Goal: Navigation & Orientation: Find specific page/section

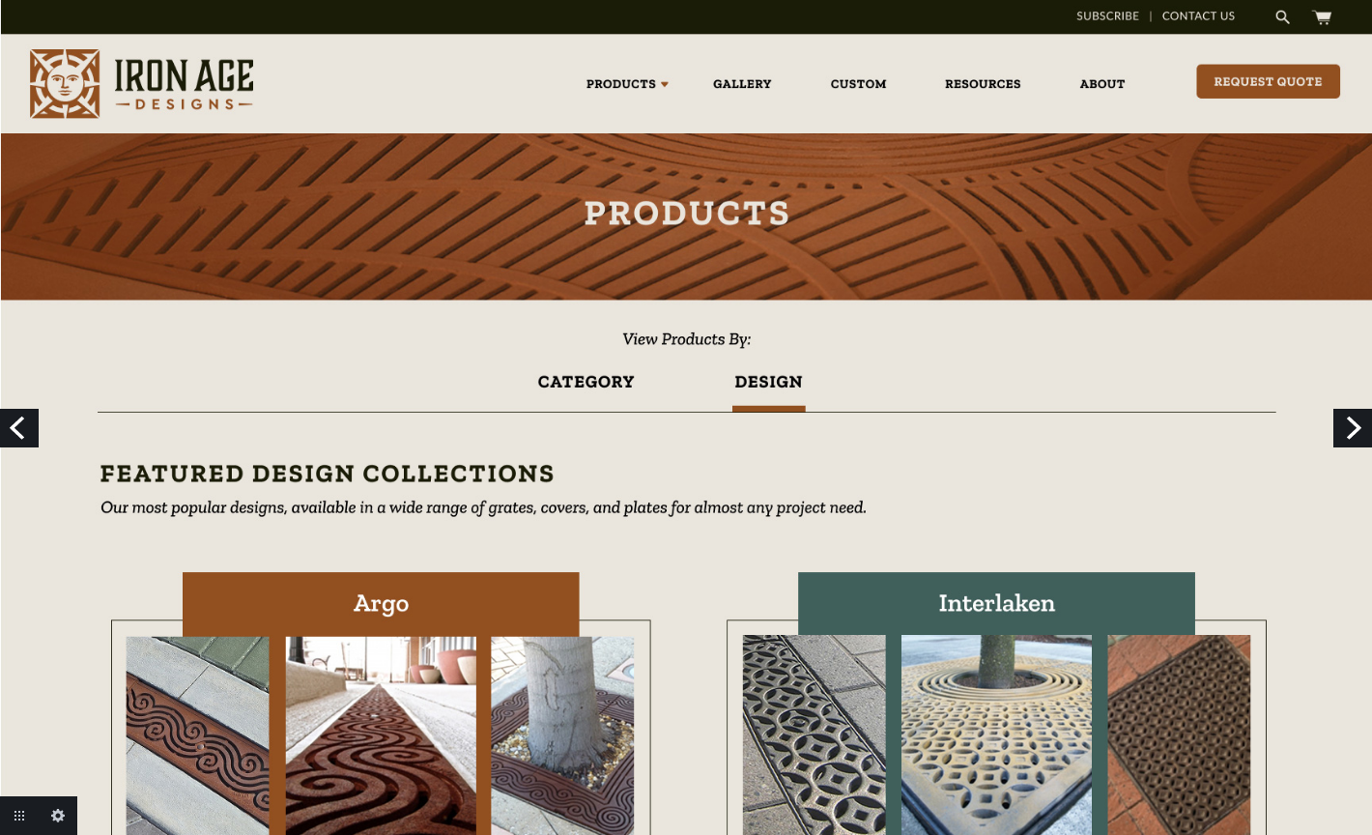
click at [22, 428] on link "Previous" at bounding box center [19, 428] width 39 height 39
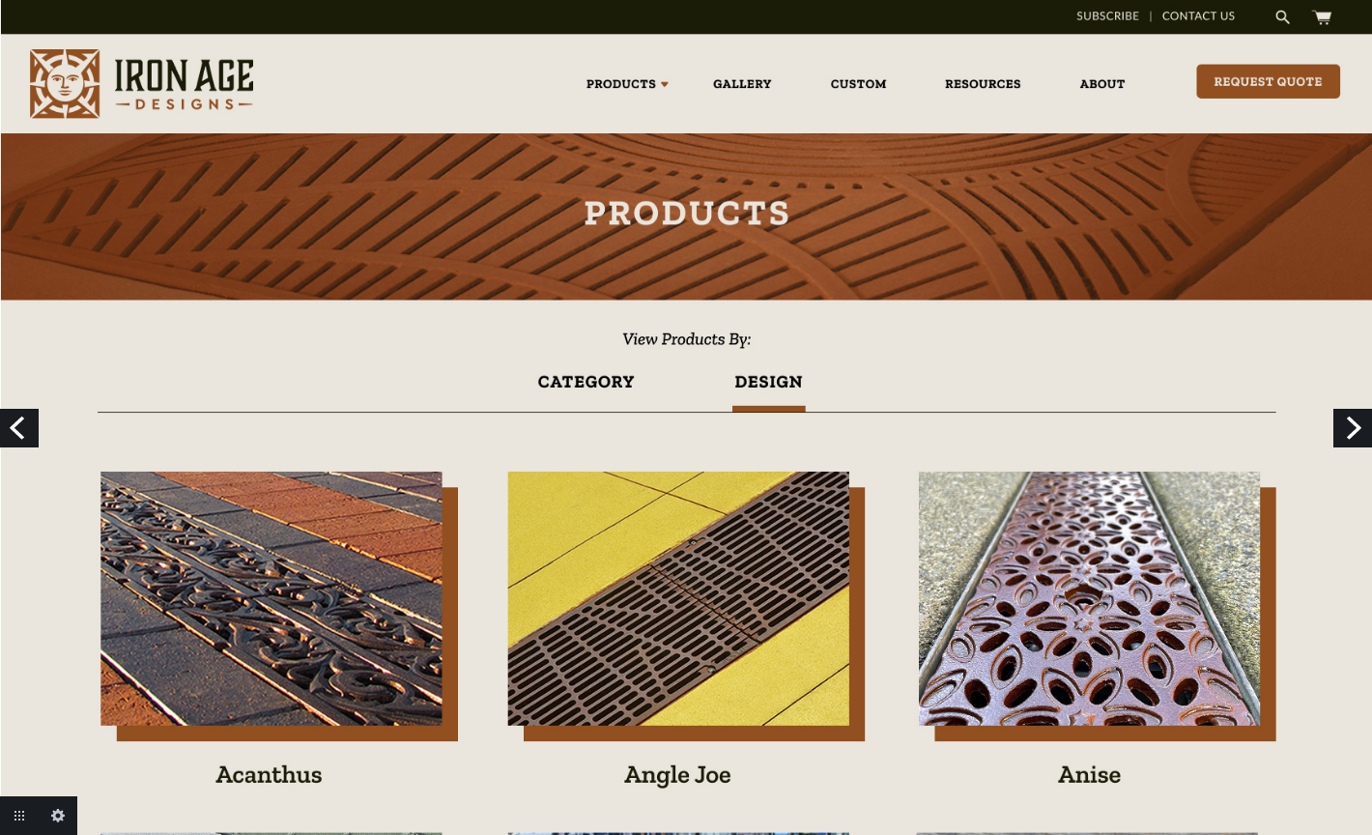
click at [19, 417] on link "Previous" at bounding box center [19, 428] width 39 height 39
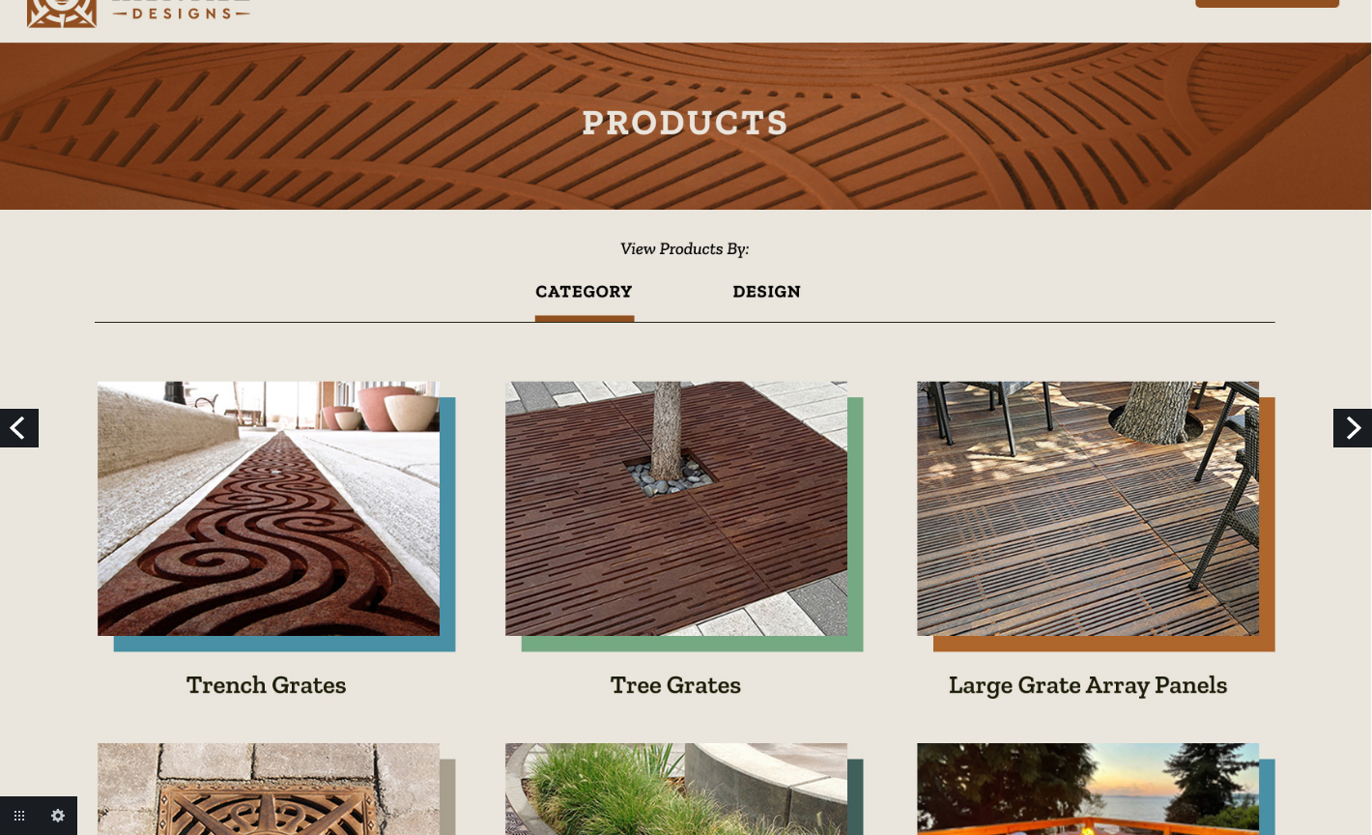
scroll to position [36, 0]
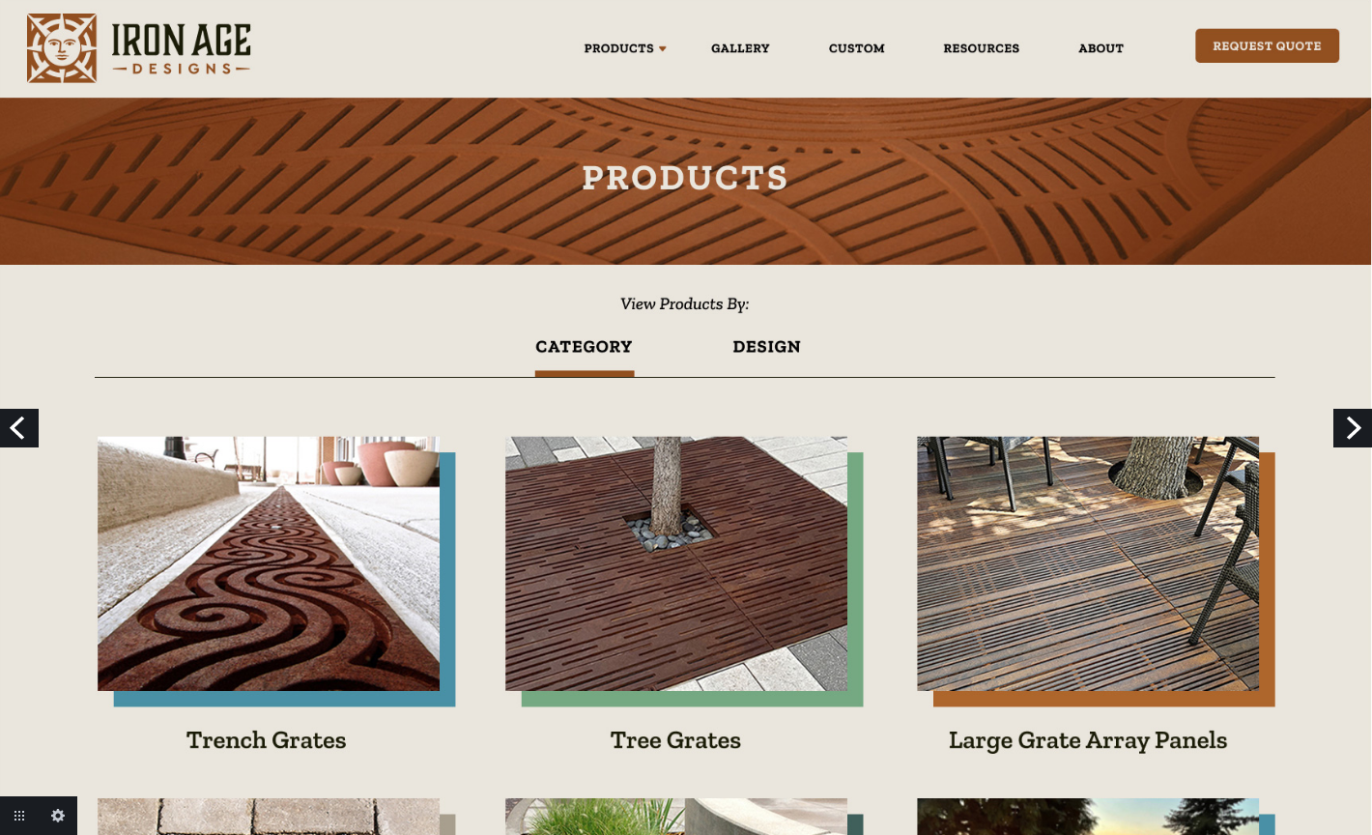
click at [1347, 420] on link "Next" at bounding box center [1352, 428] width 39 height 39
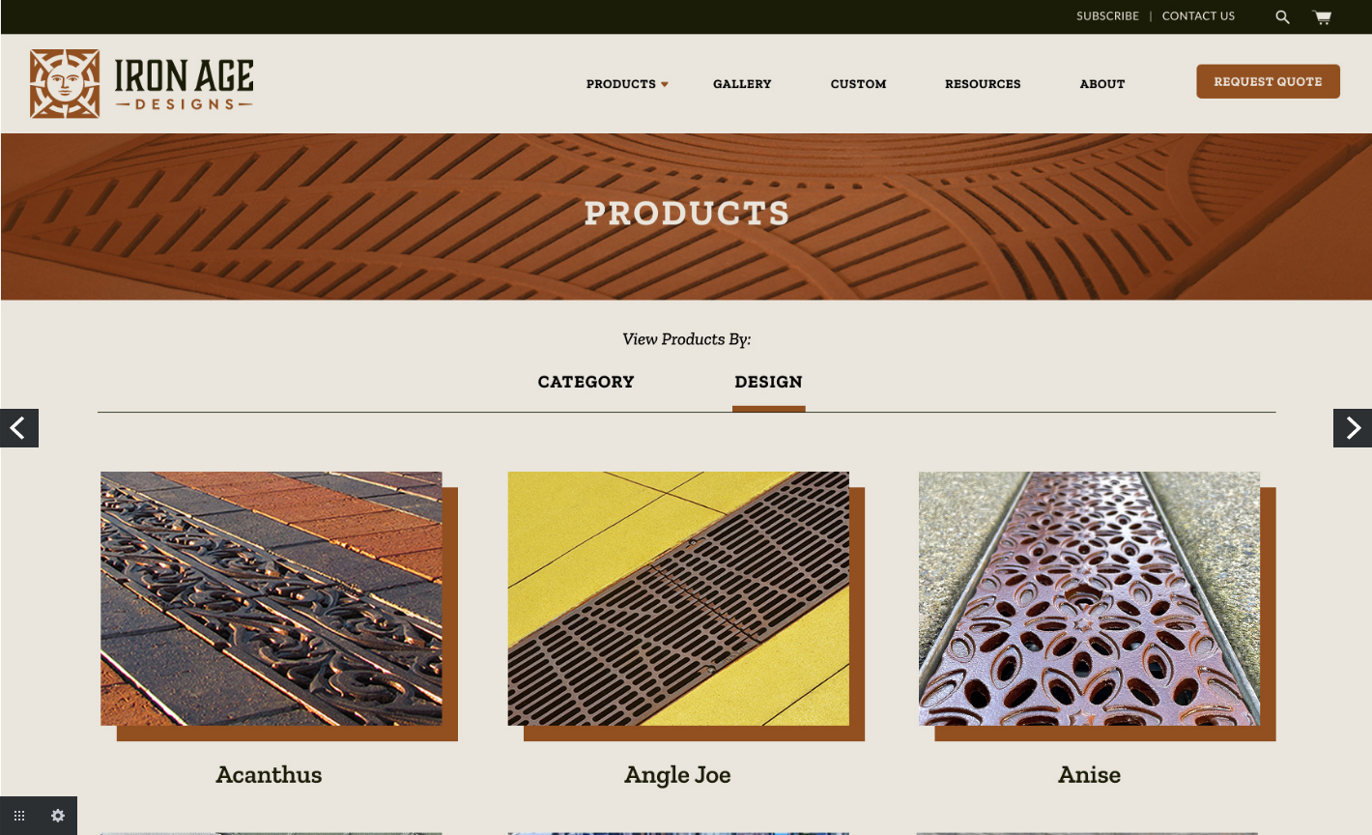
click at [1347, 420] on link "Next" at bounding box center [1352, 428] width 39 height 39
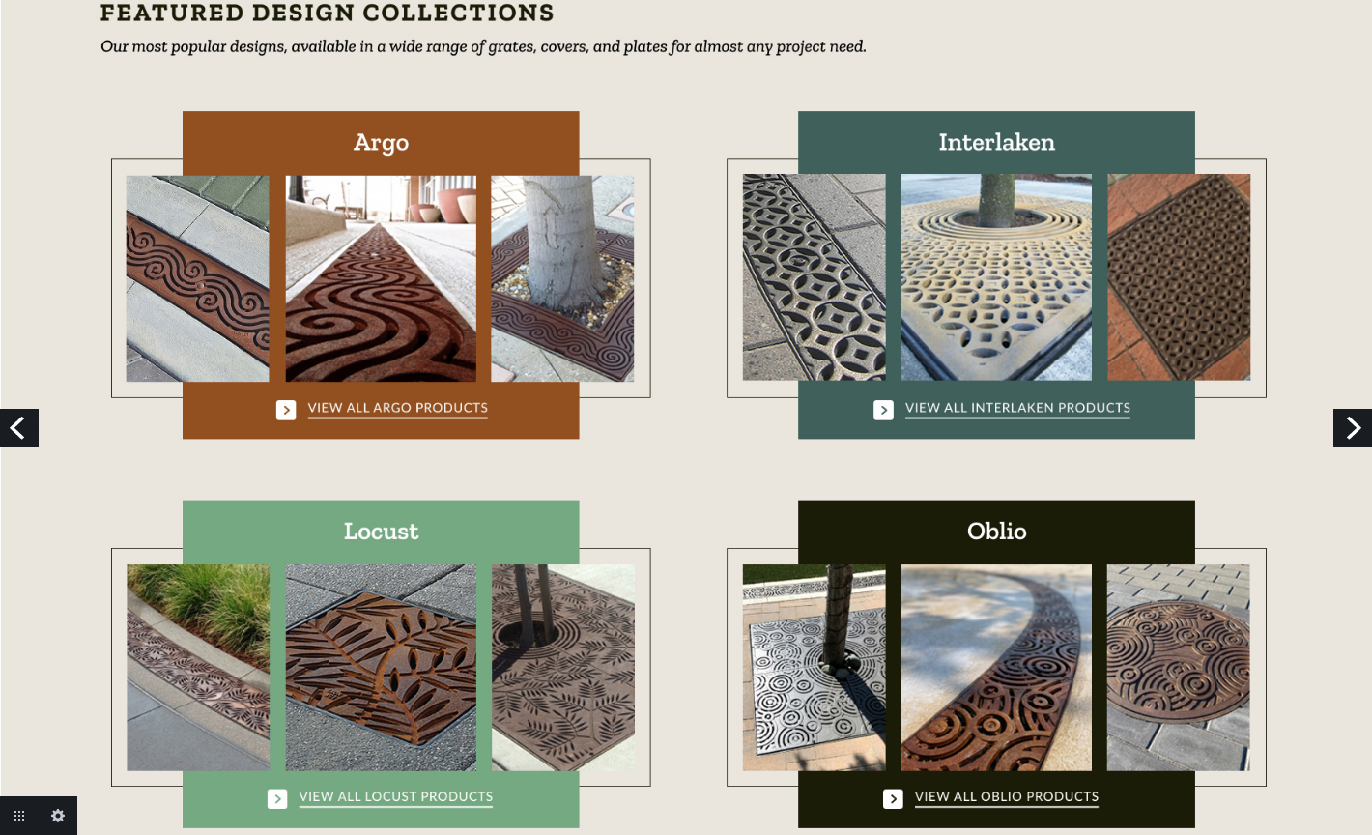
scroll to position [491, 0]
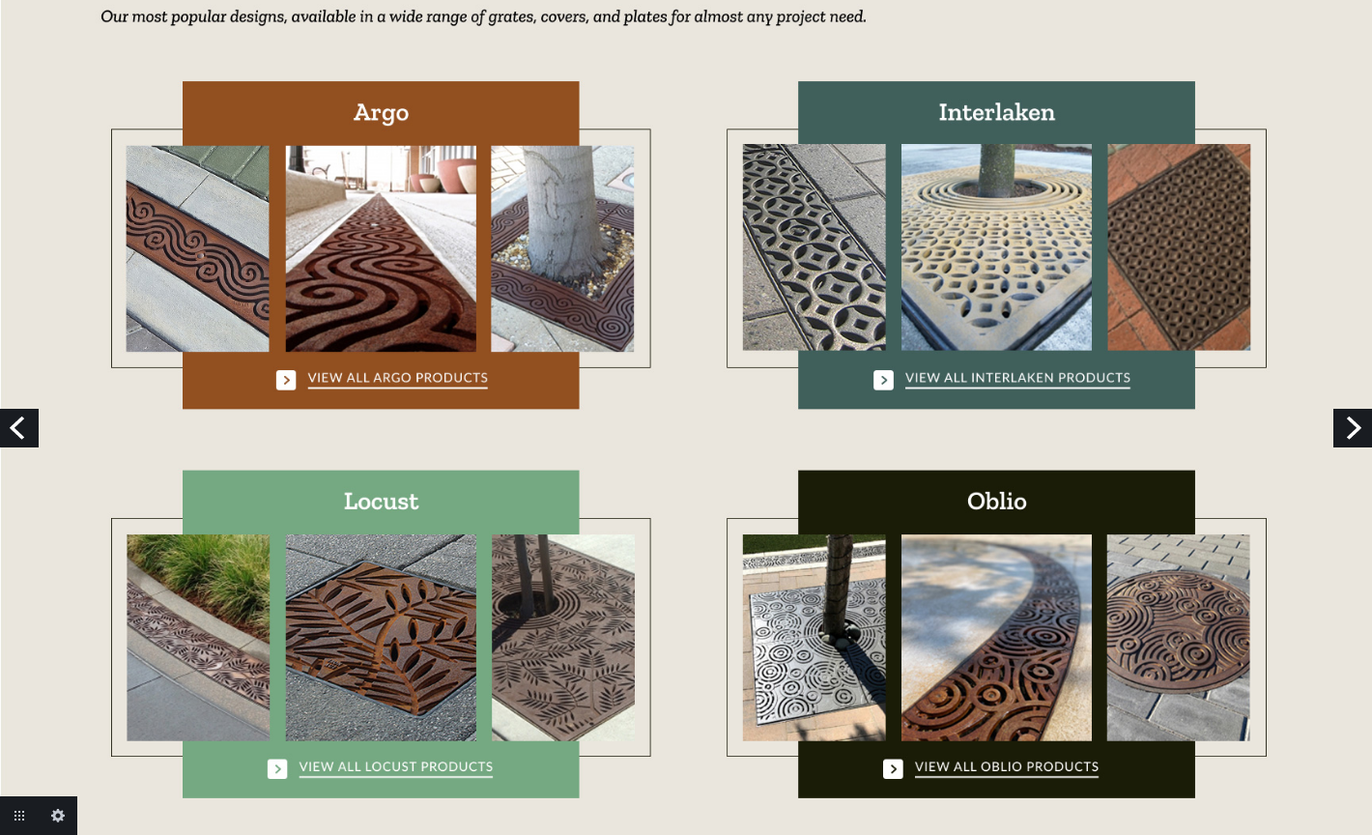
click at [1340, 416] on link "Next" at bounding box center [1352, 428] width 39 height 39
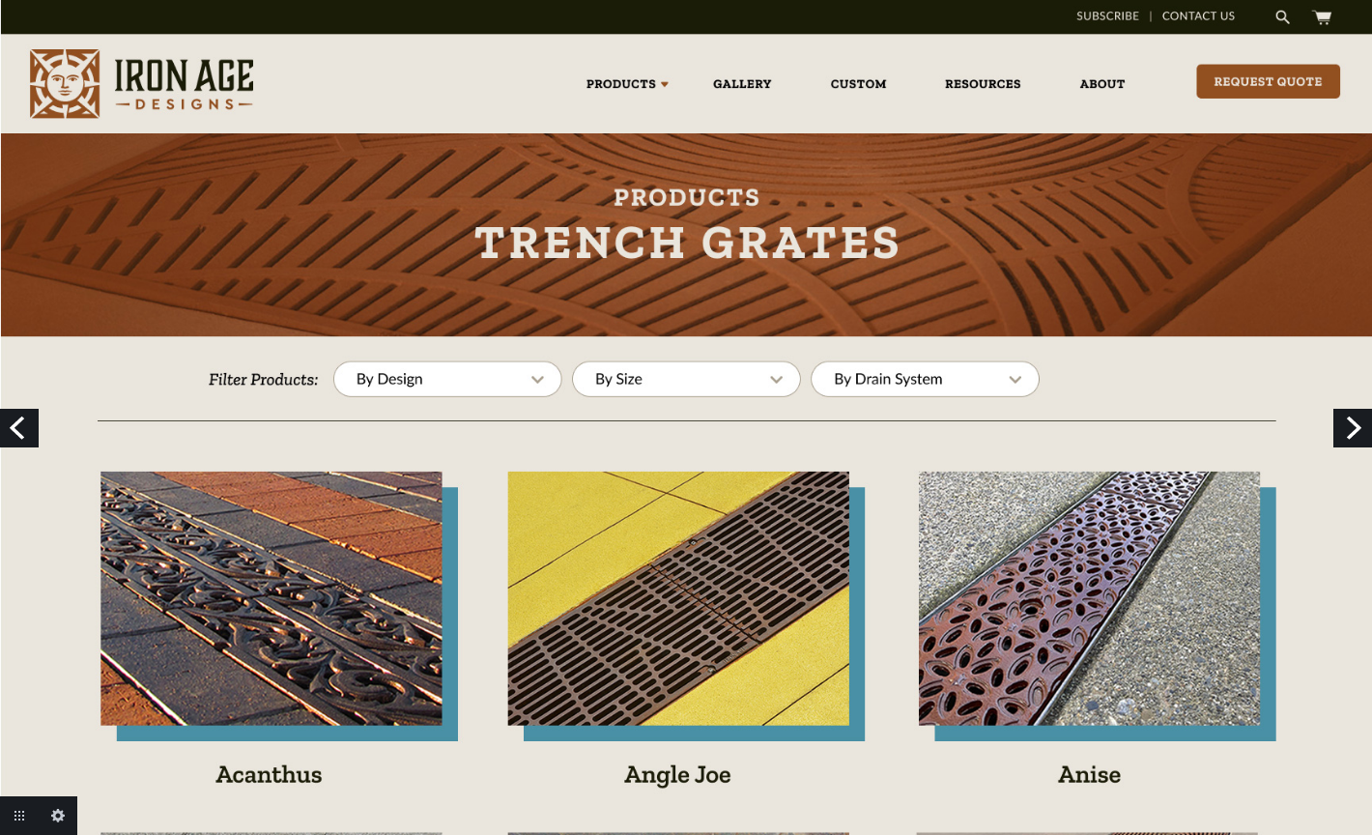
click at [1358, 435] on link "Next" at bounding box center [1352, 428] width 39 height 39
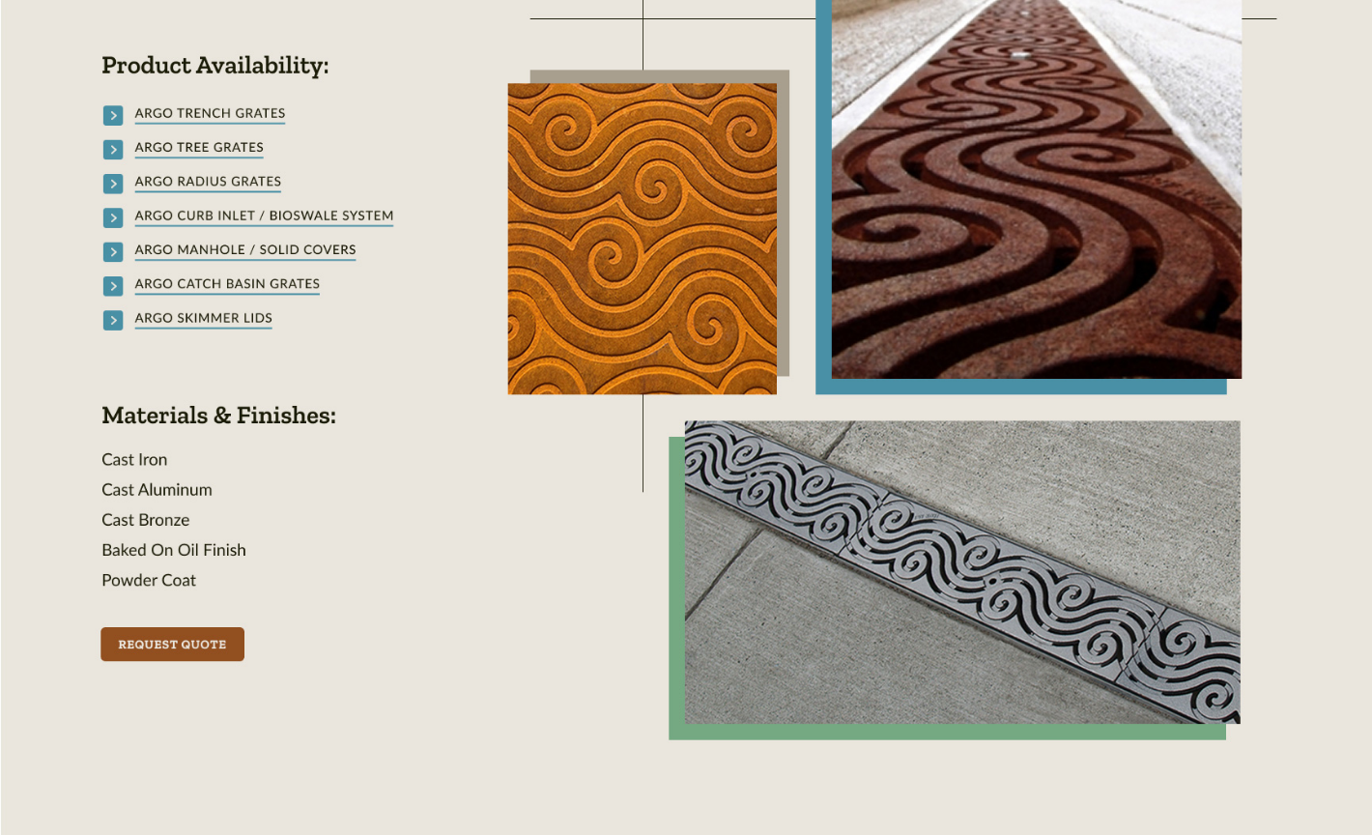
scroll to position [606, 0]
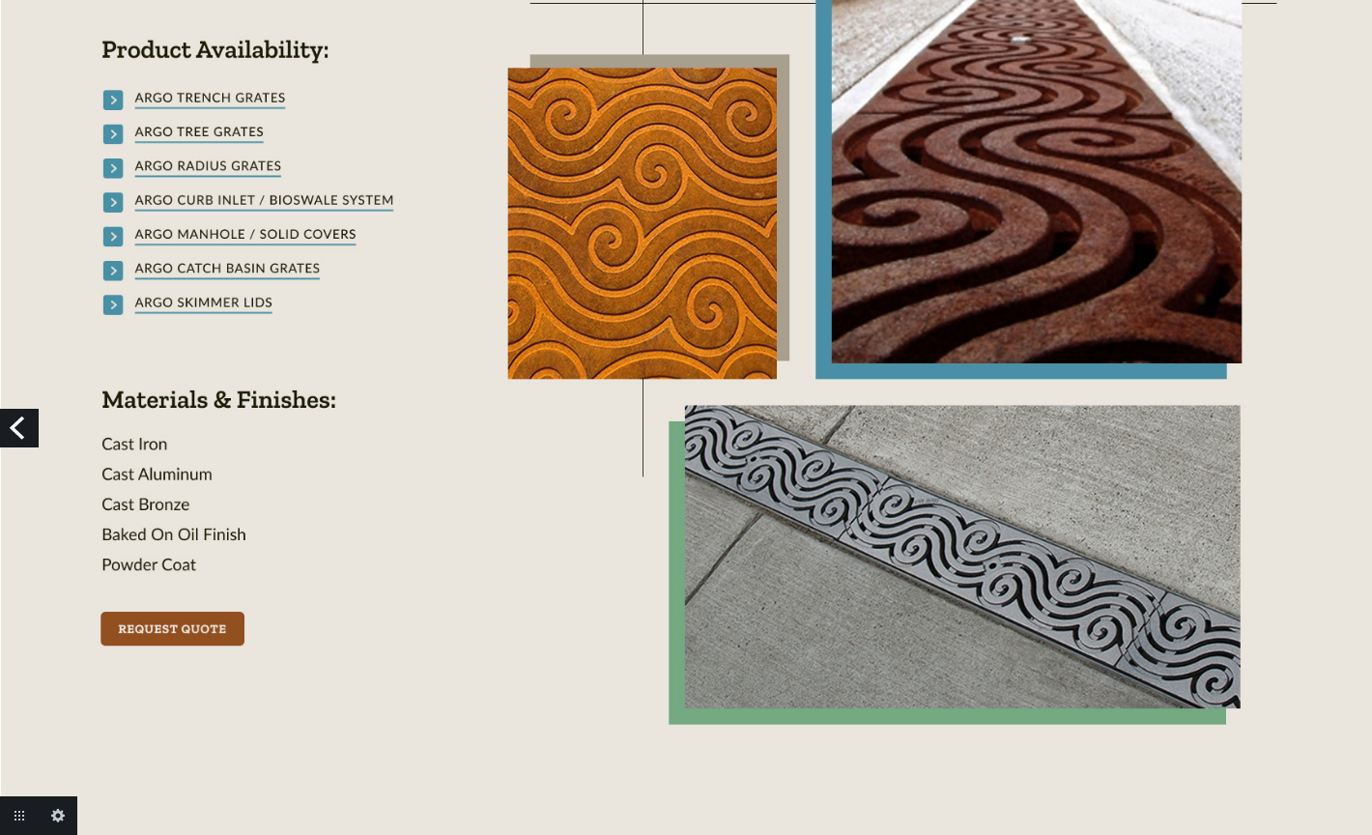
click at [19, 423] on link "Previous" at bounding box center [19, 428] width 39 height 39
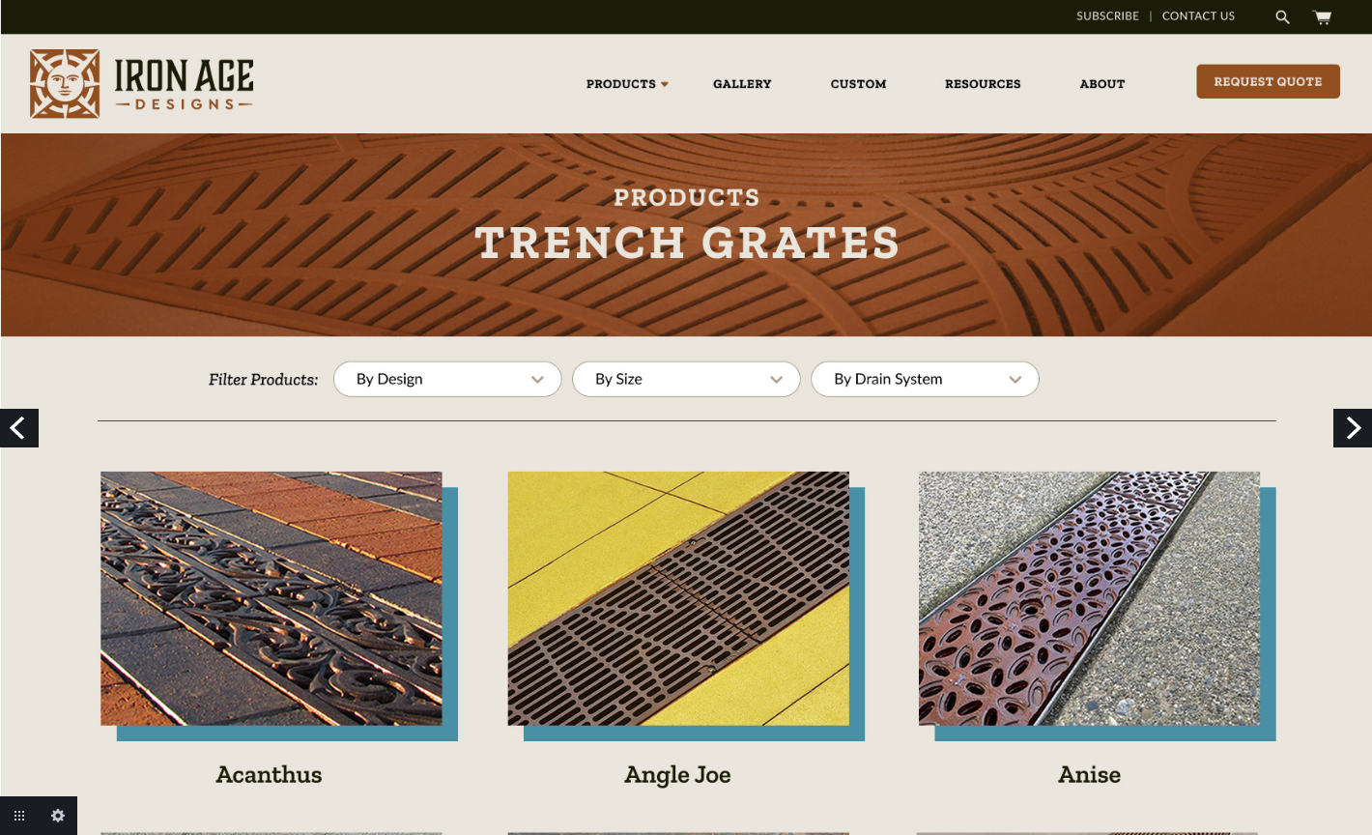
click at [19, 427] on link "Previous" at bounding box center [19, 428] width 39 height 39
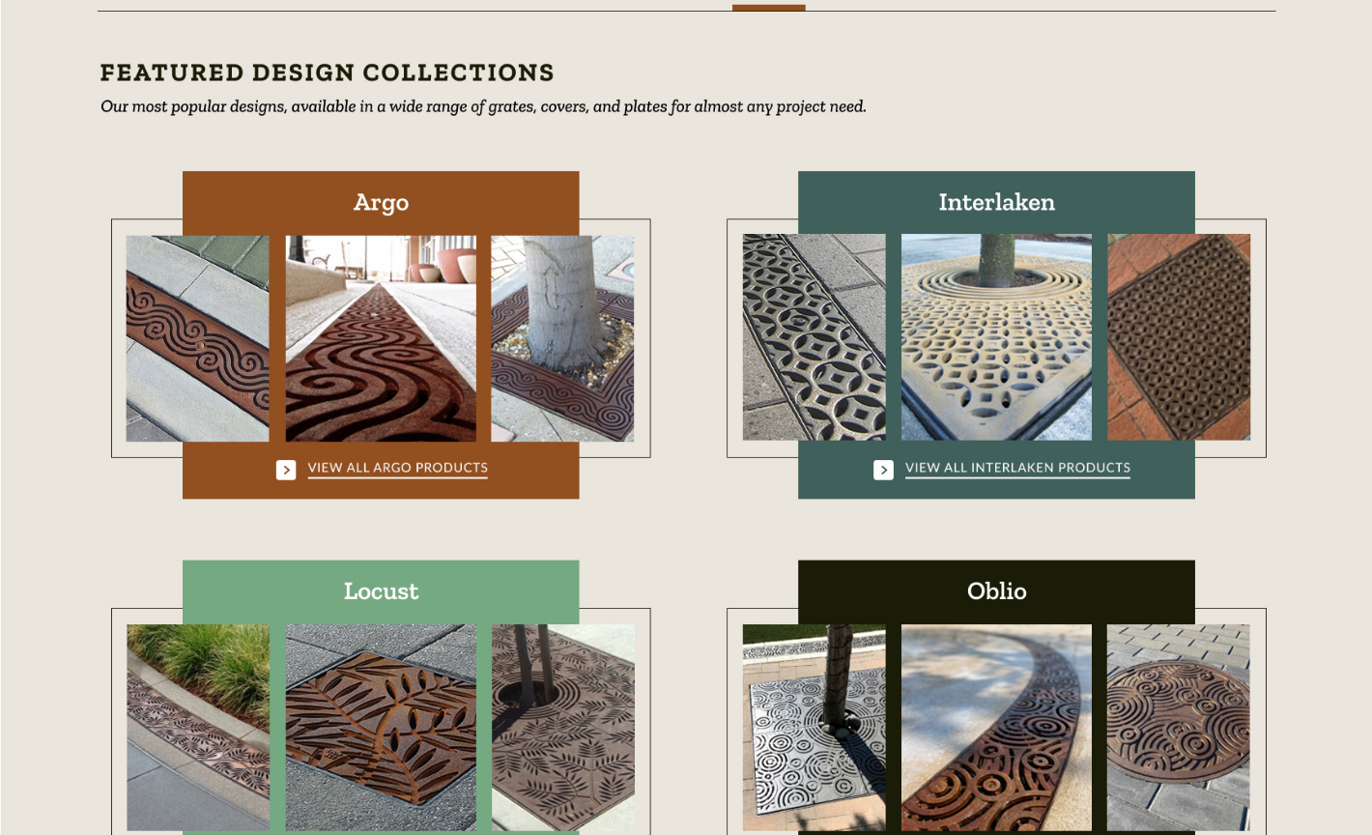
scroll to position [488, 0]
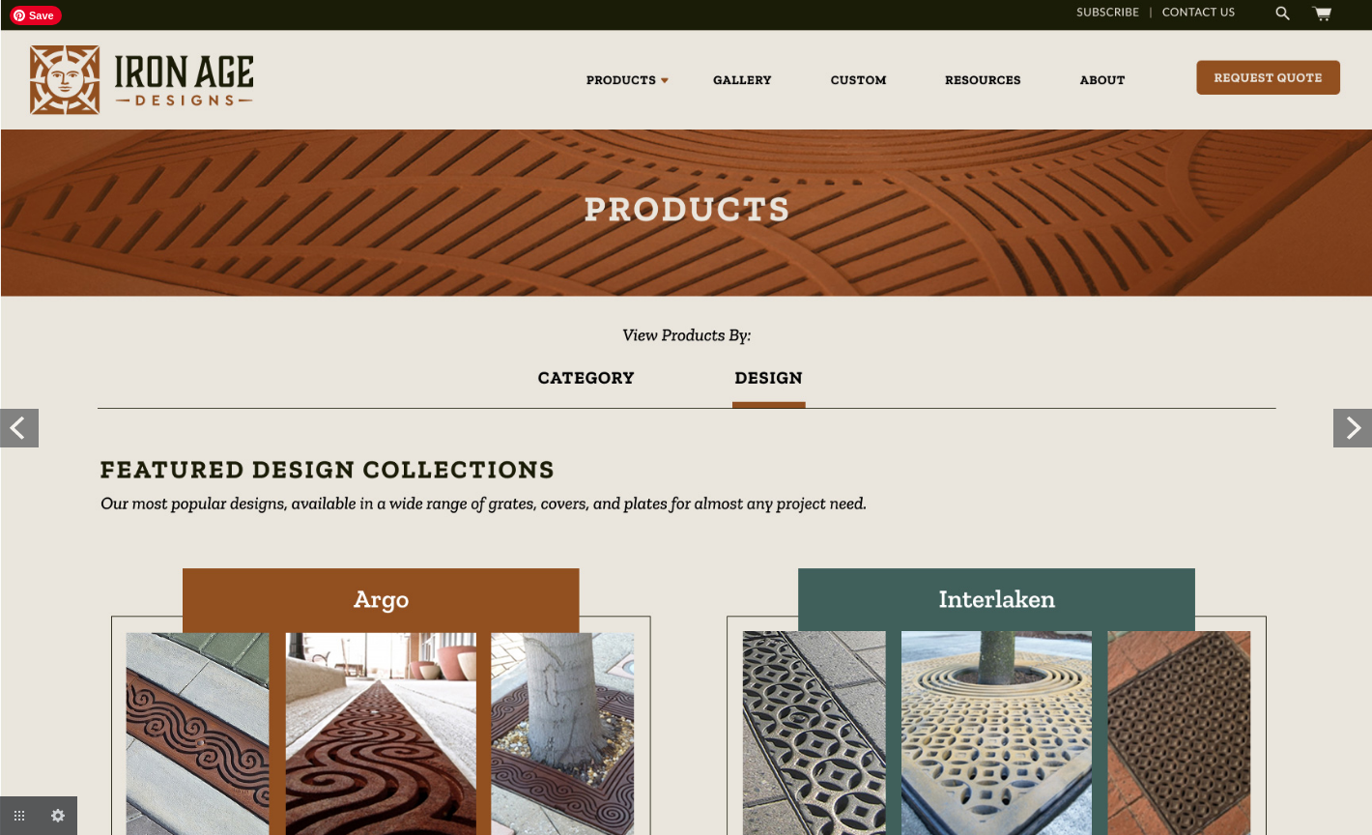
scroll to position [0, 0]
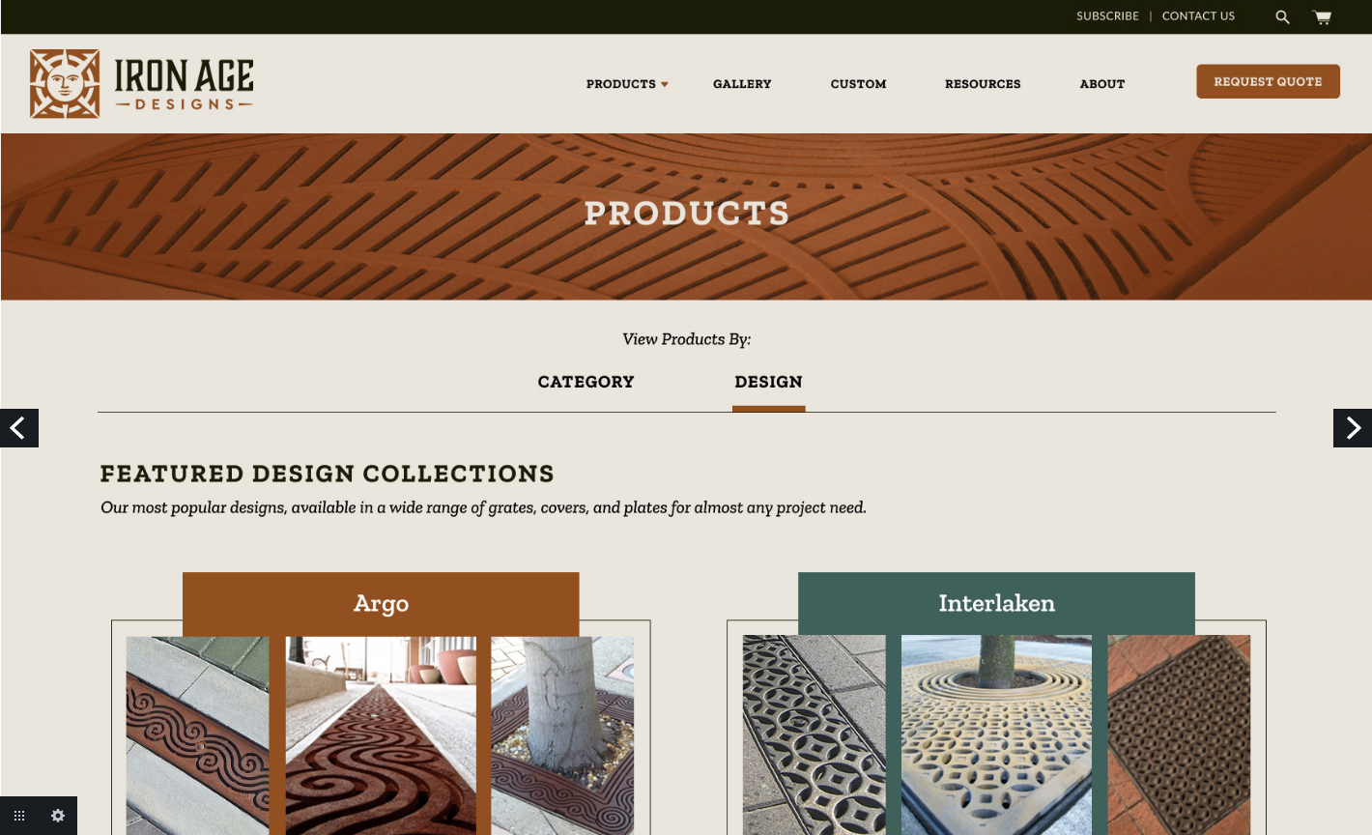
click at [14, 431] on link "Previous" at bounding box center [19, 428] width 39 height 39
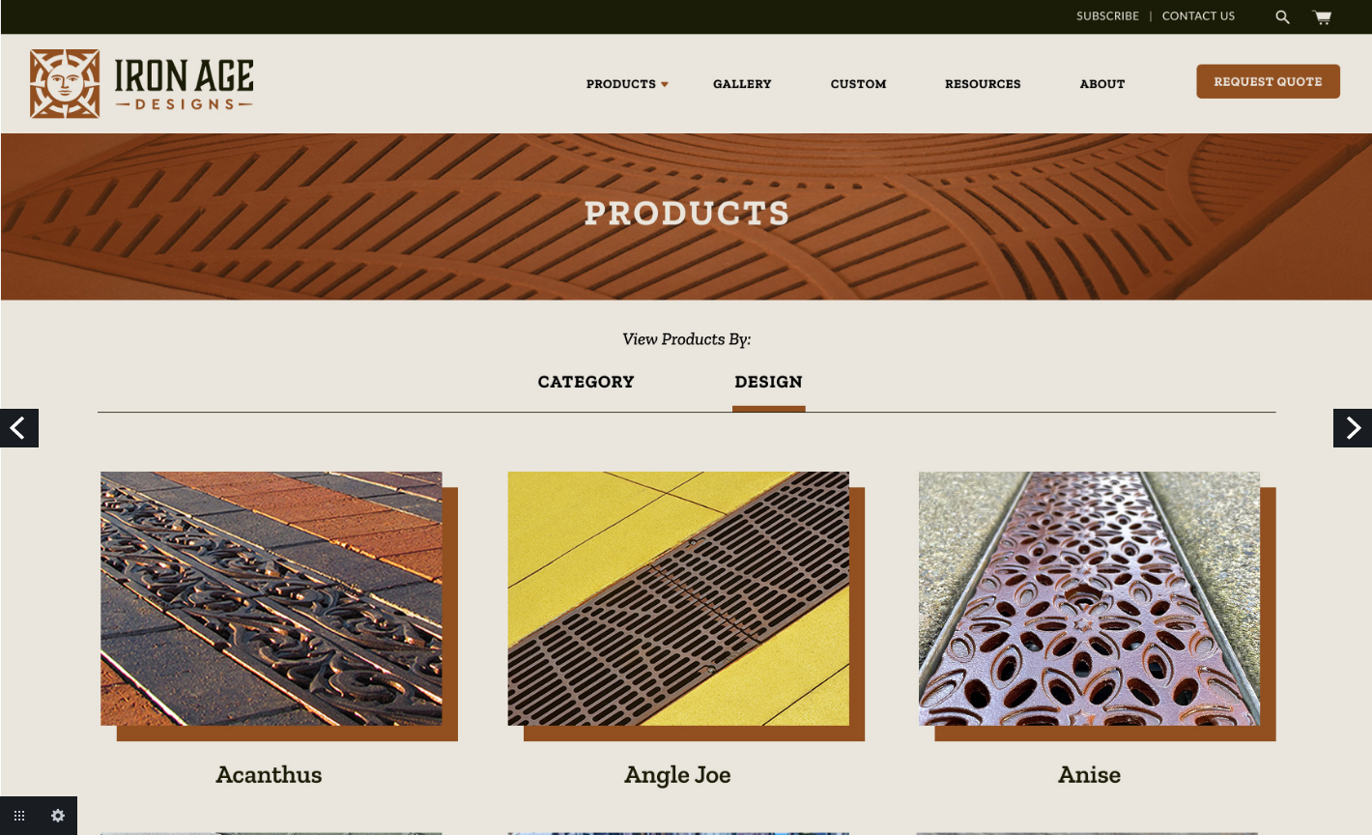
click at [21, 428] on link "Previous" at bounding box center [19, 428] width 39 height 39
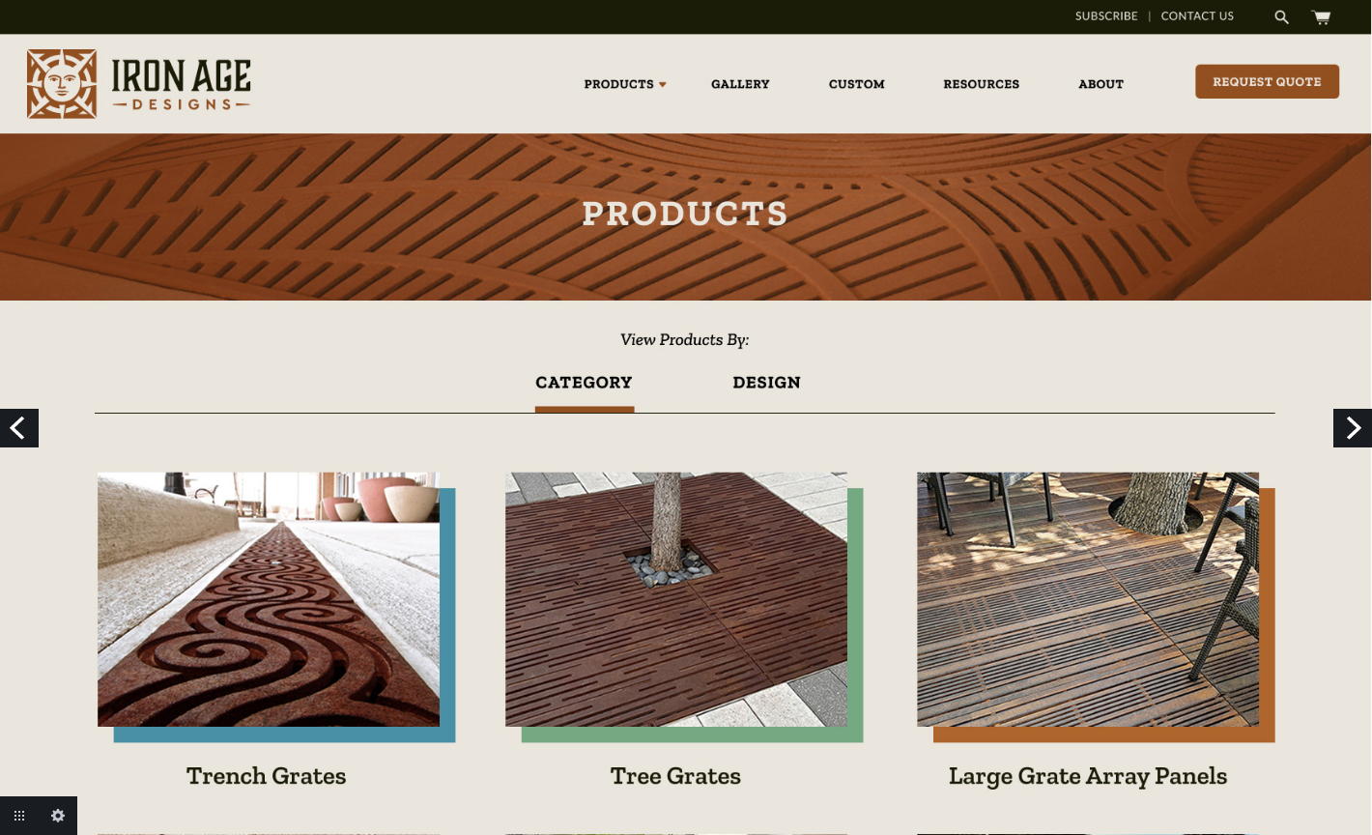
click at [1357, 423] on link "Next" at bounding box center [1352, 428] width 39 height 39
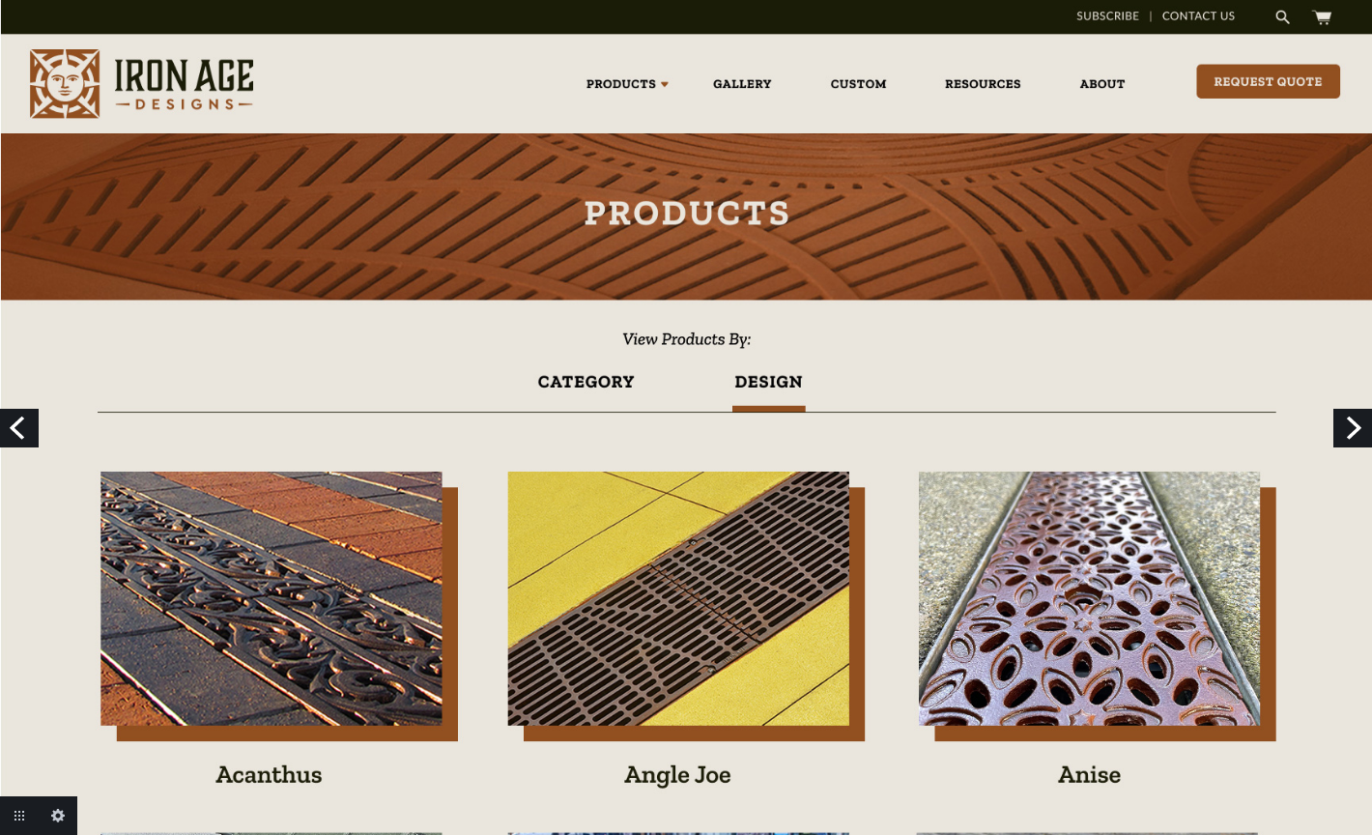
click at [1357, 423] on link "Next" at bounding box center [1352, 428] width 39 height 39
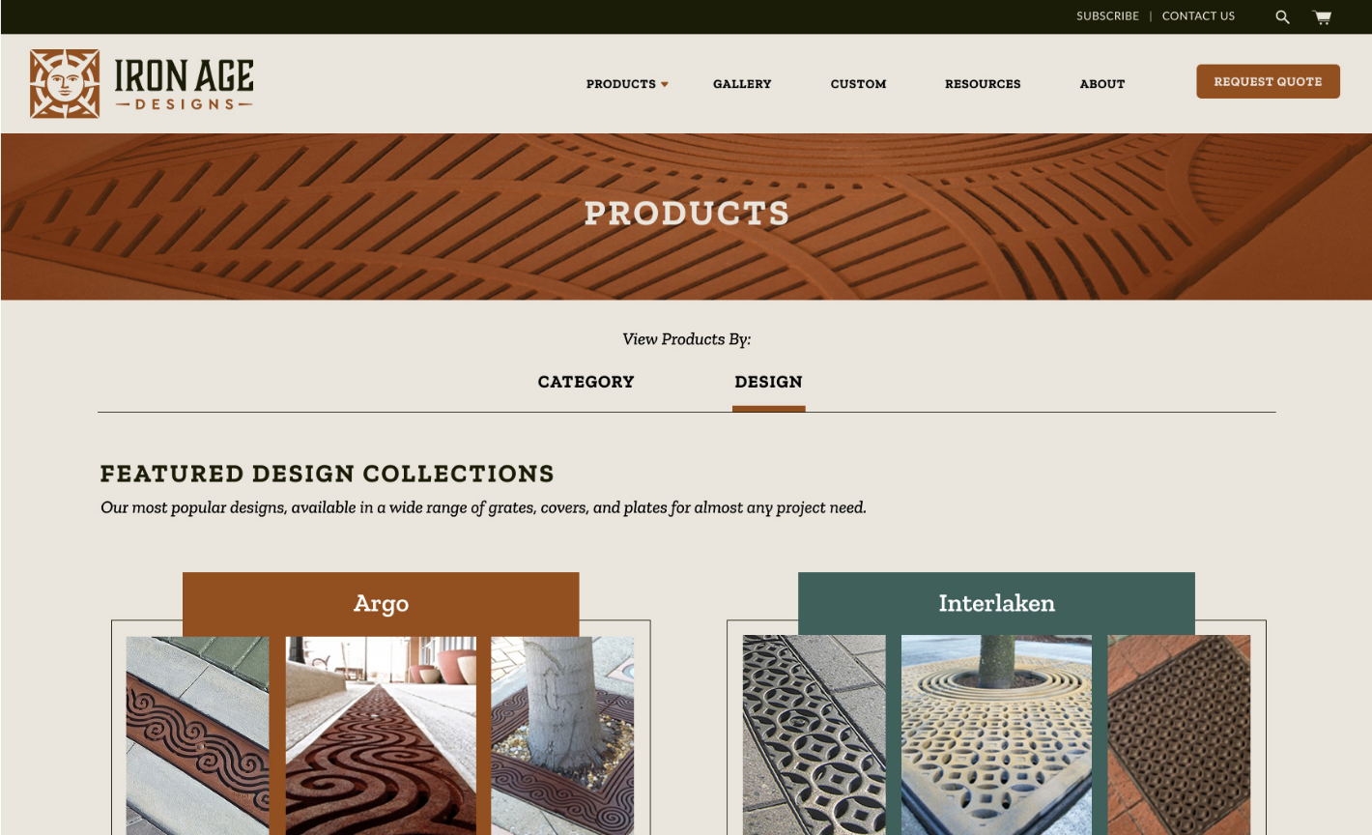
click at [1339, 429] on link "Next" at bounding box center [1352, 428] width 39 height 39
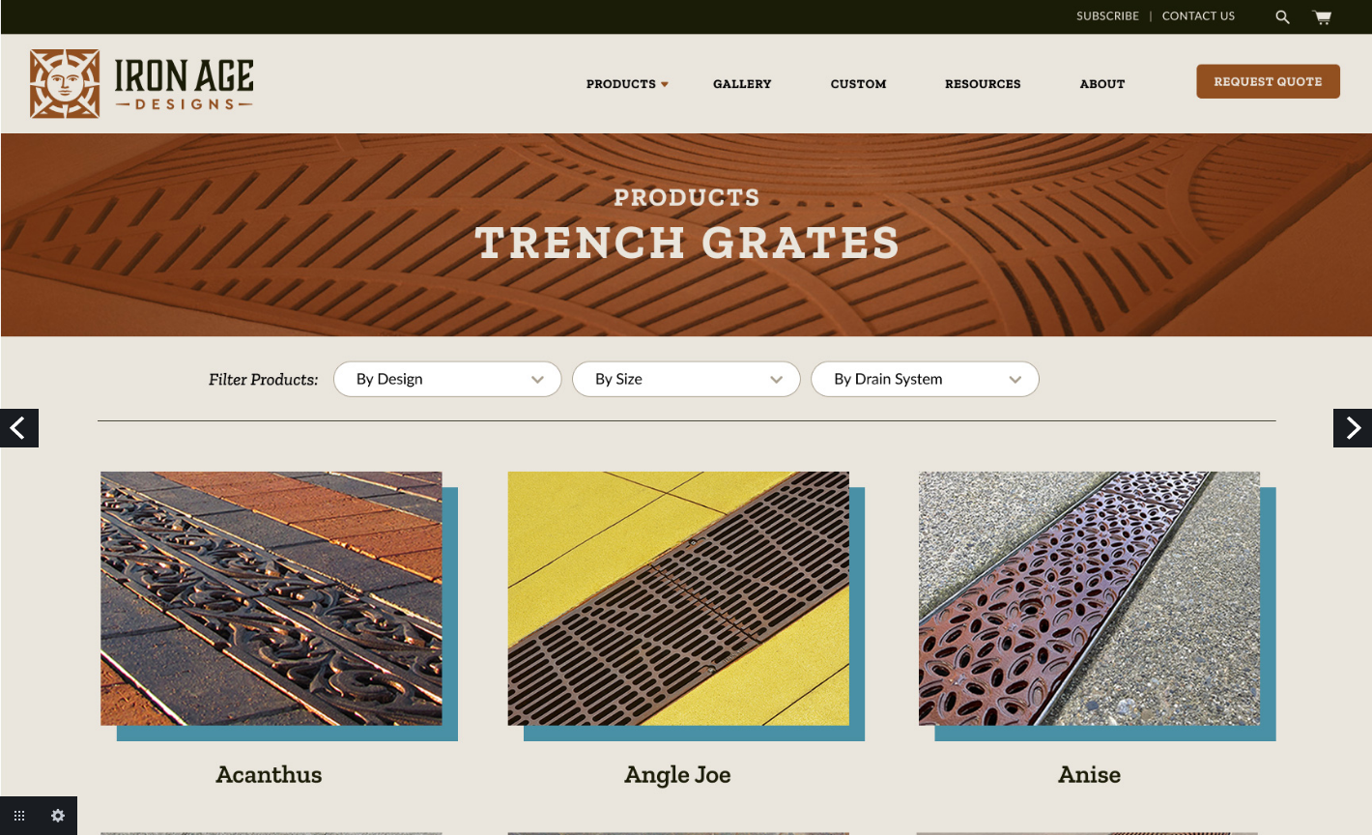
click at [25, 430] on link "Previous" at bounding box center [19, 428] width 39 height 39
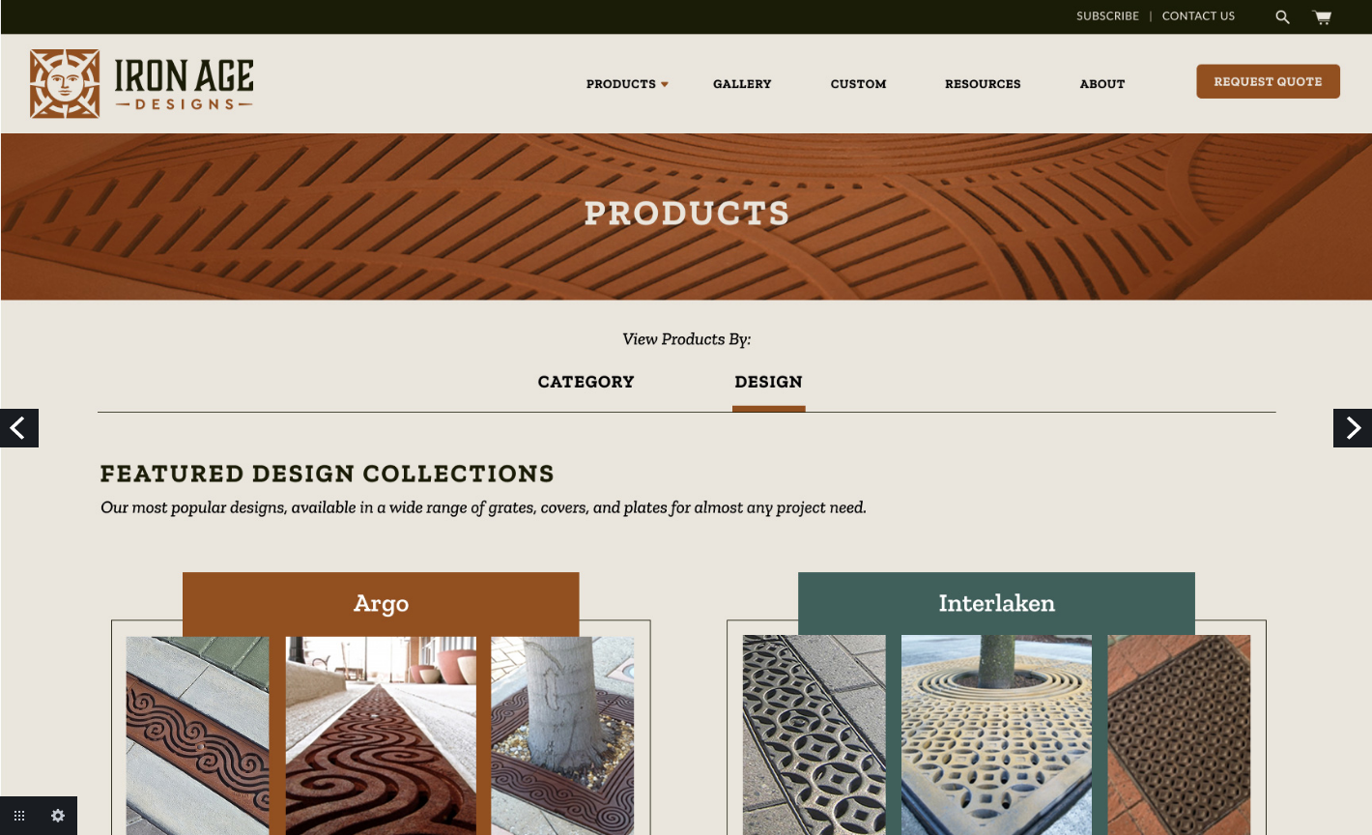
click at [1353, 416] on link "Next" at bounding box center [1352, 428] width 39 height 39
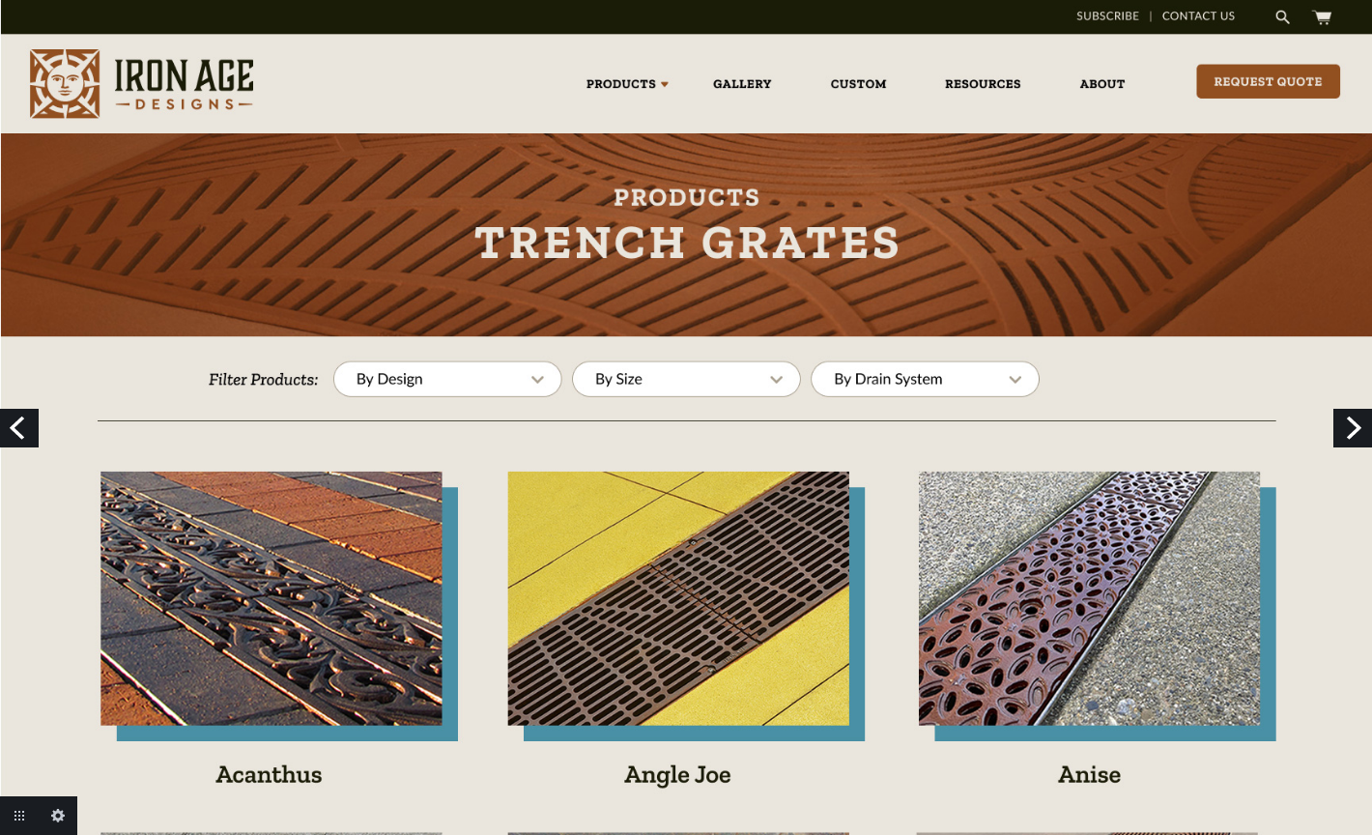
click at [1353, 418] on link "Next" at bounding box center [1352, 428] width 39 height 39
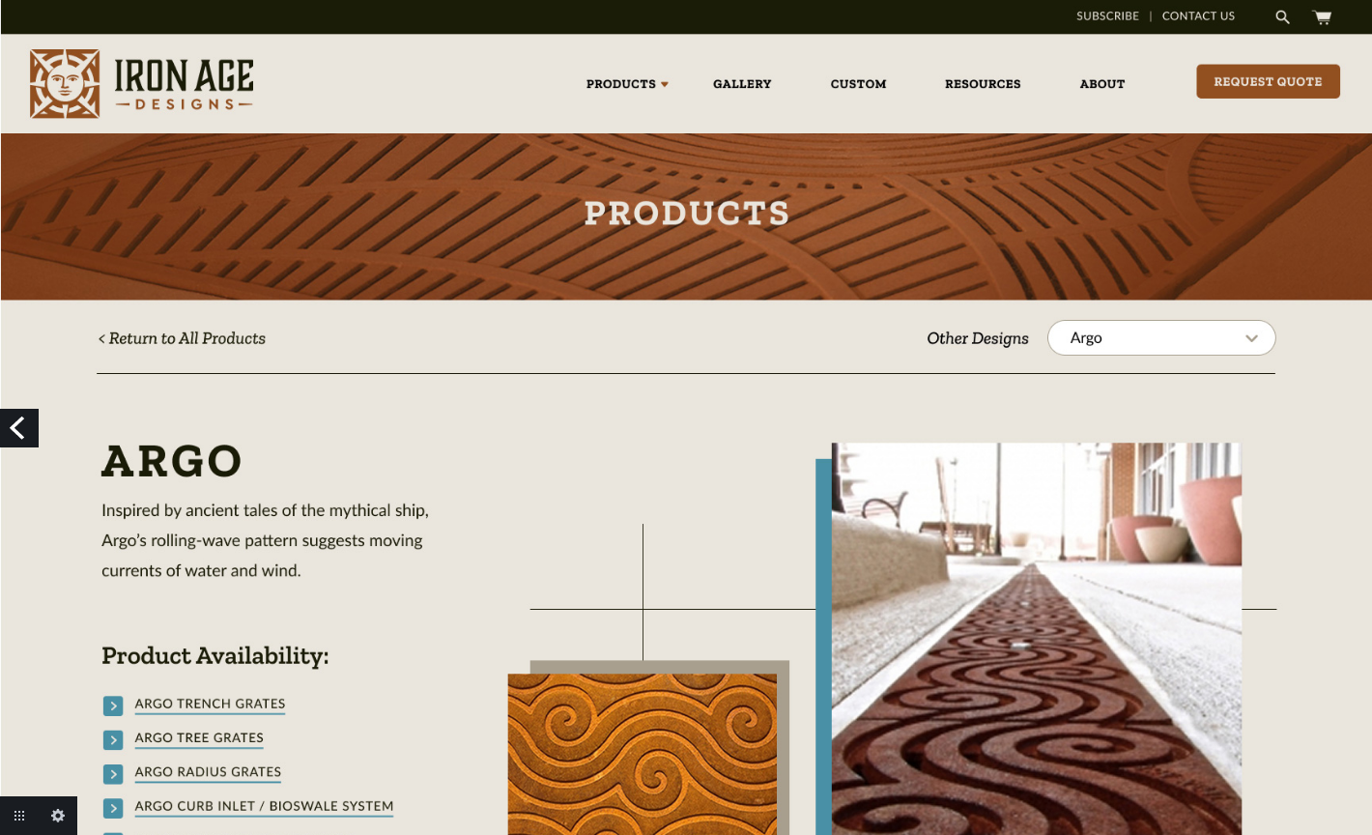
click at [13, 433] on link "Previous" at bounding box center [19, 428] width 39 height 39
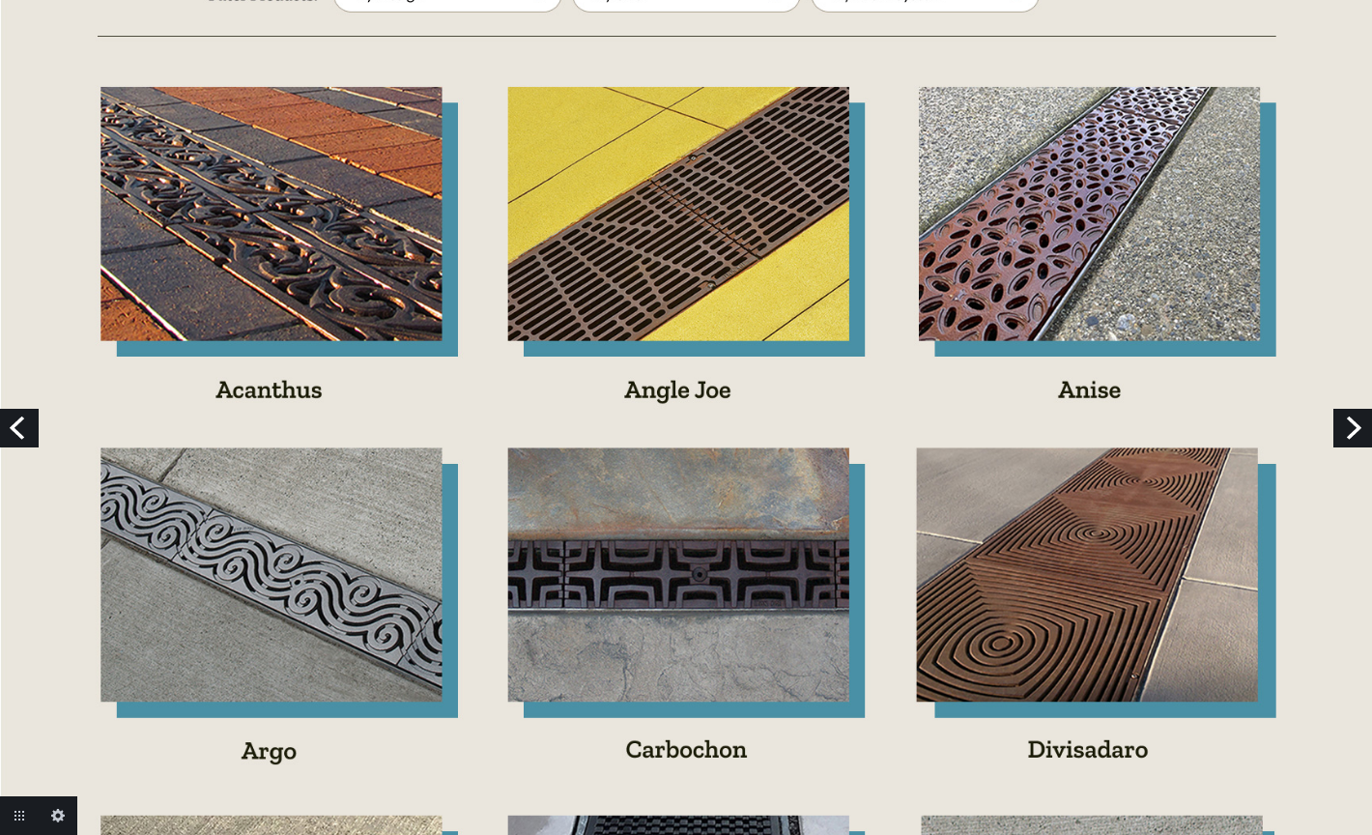
scroll to position [422, 0]
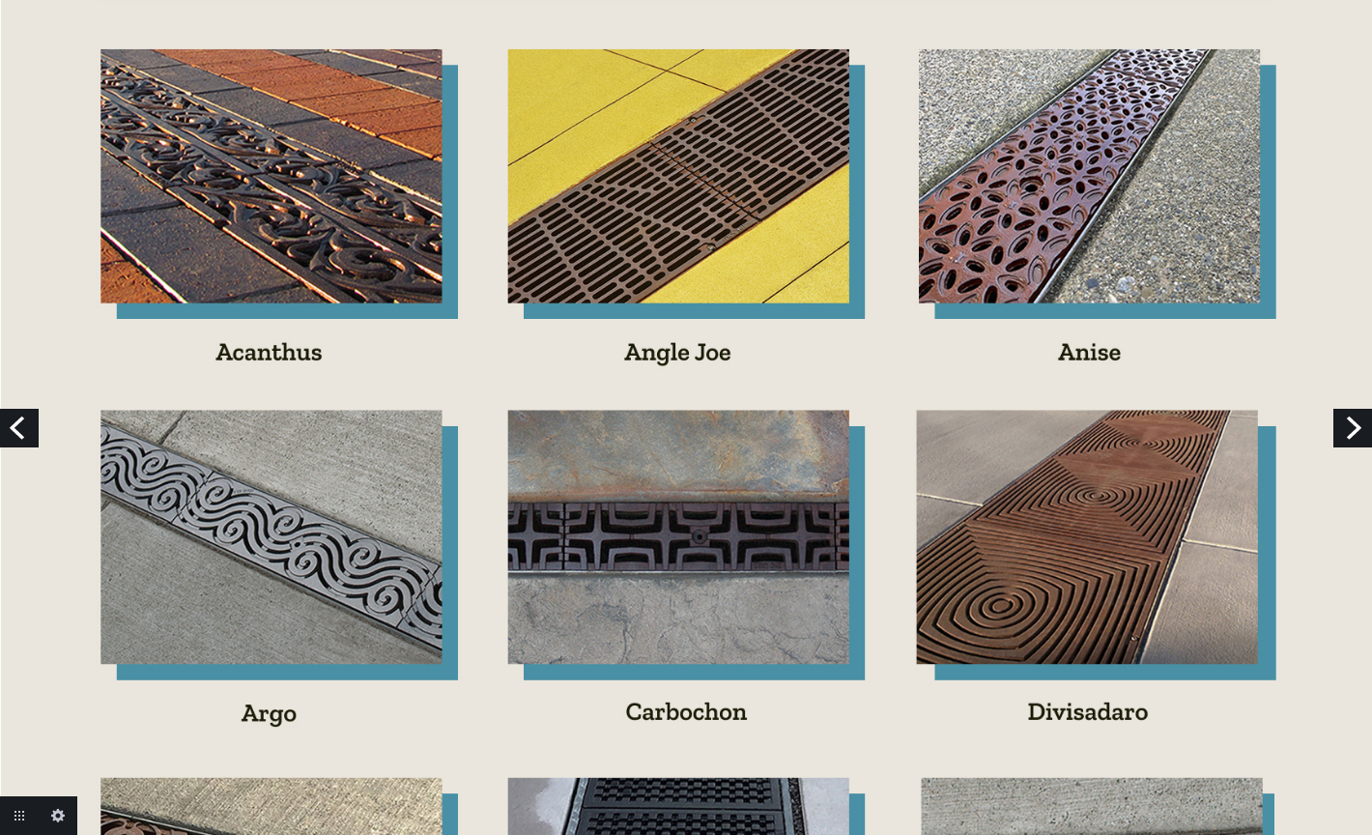
click at [24, 421] on link "Previous" at bounding box center [19, 428] width 39 height 39
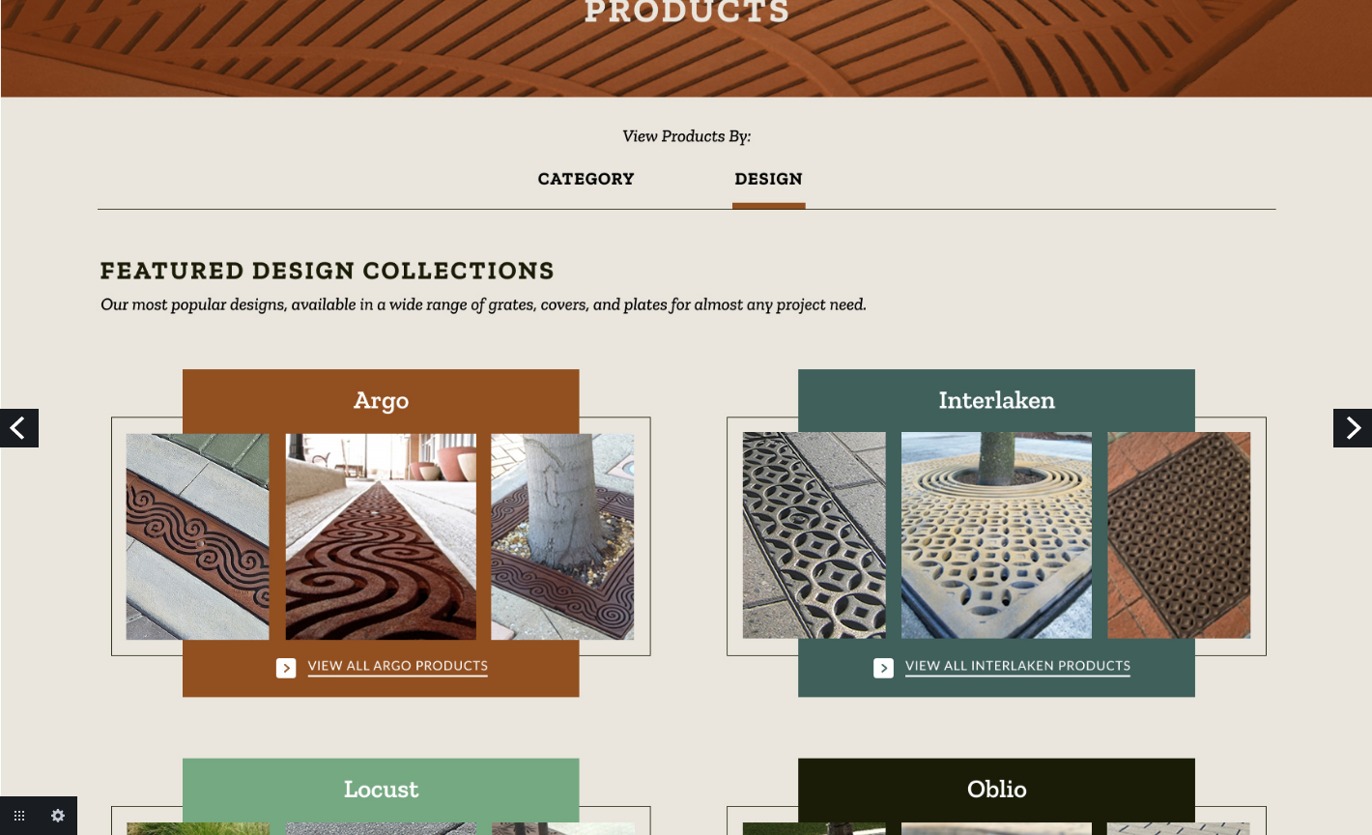
scroll to position [198, 0]
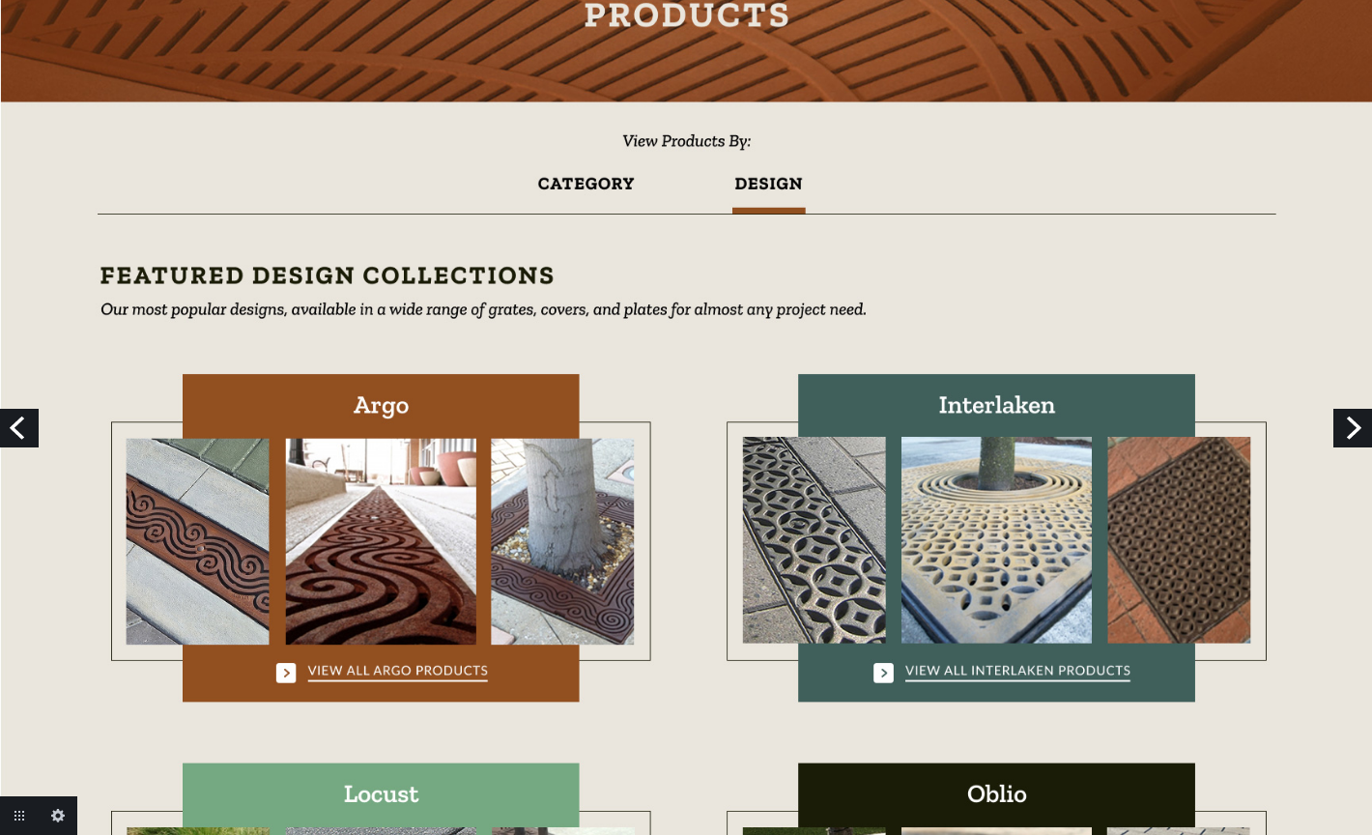
click at [24, 424] on link "Previous" at bounding box center [19, 428] width 39 height 39
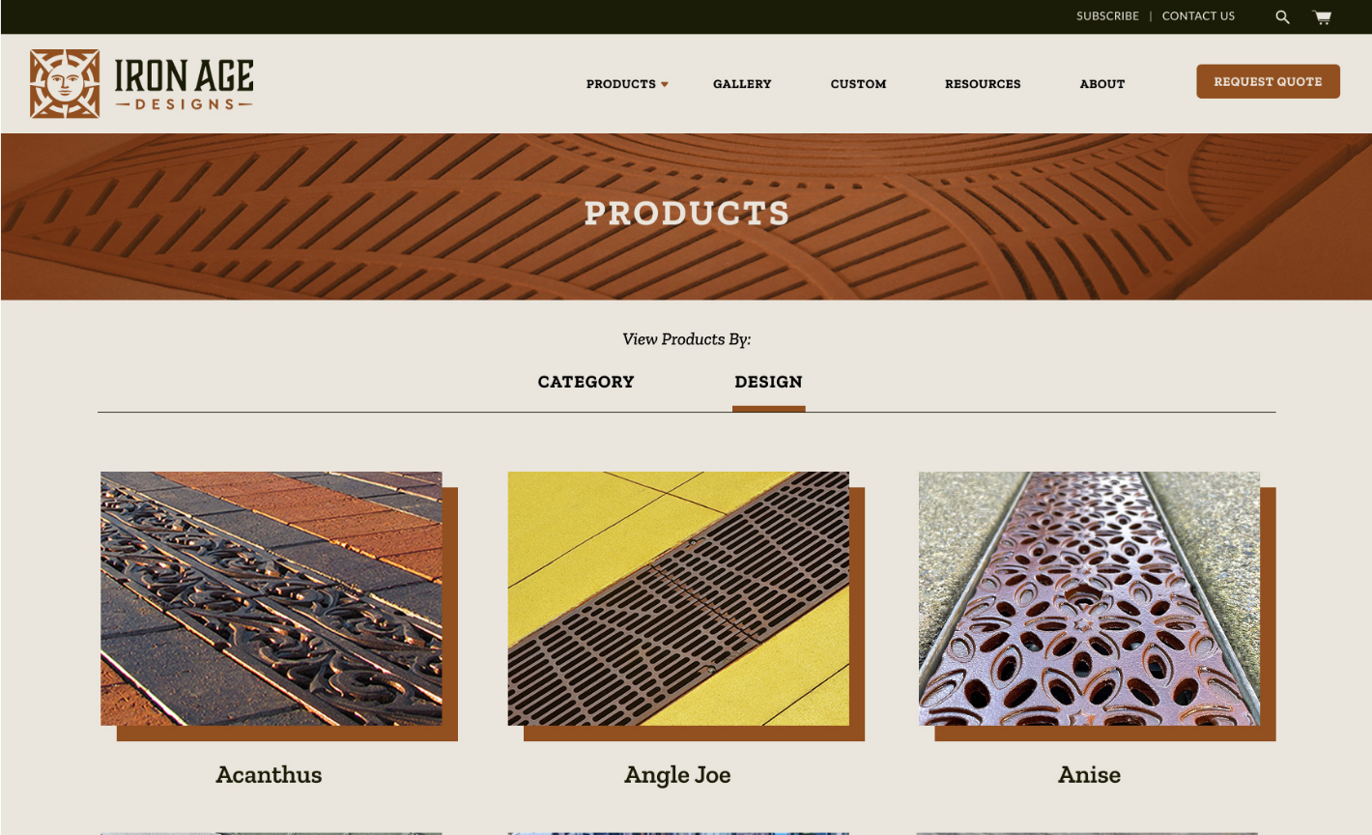
click at [20, 429] on link "Previous" at bounding box center [19, 428] width 39 height 39
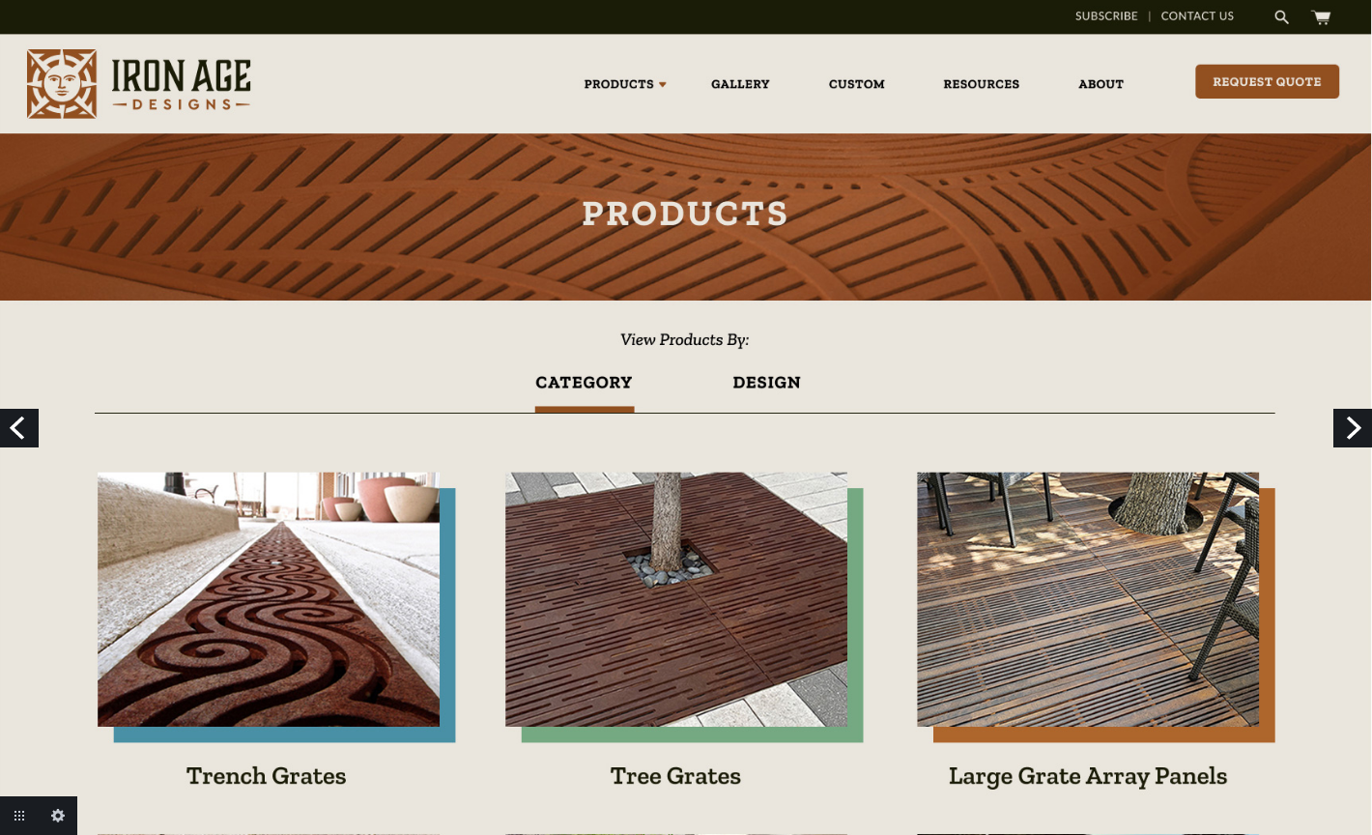
click at [1350, 430] on link "Next" at bounding box center [1352, 428] width 39 height 39
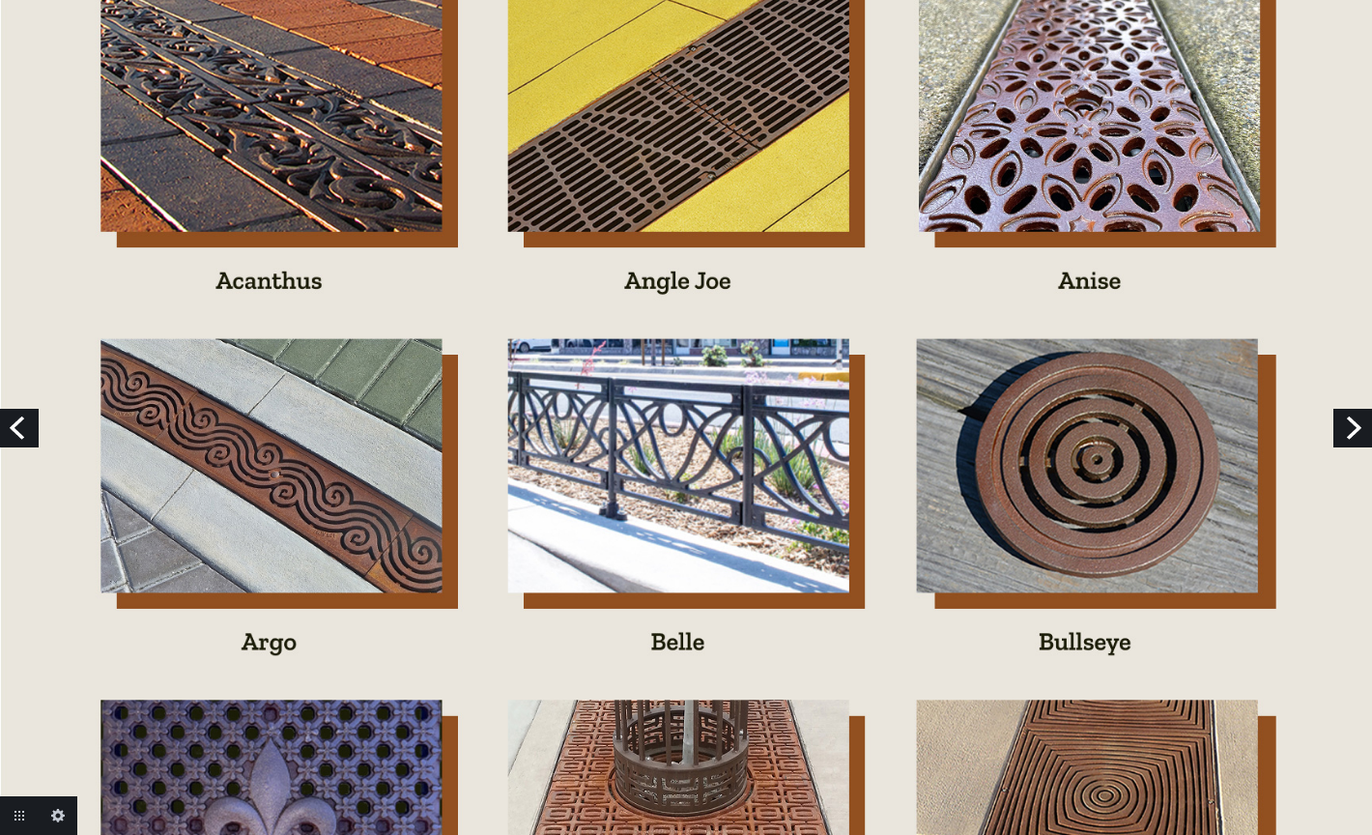
scroll to position [538, 0]
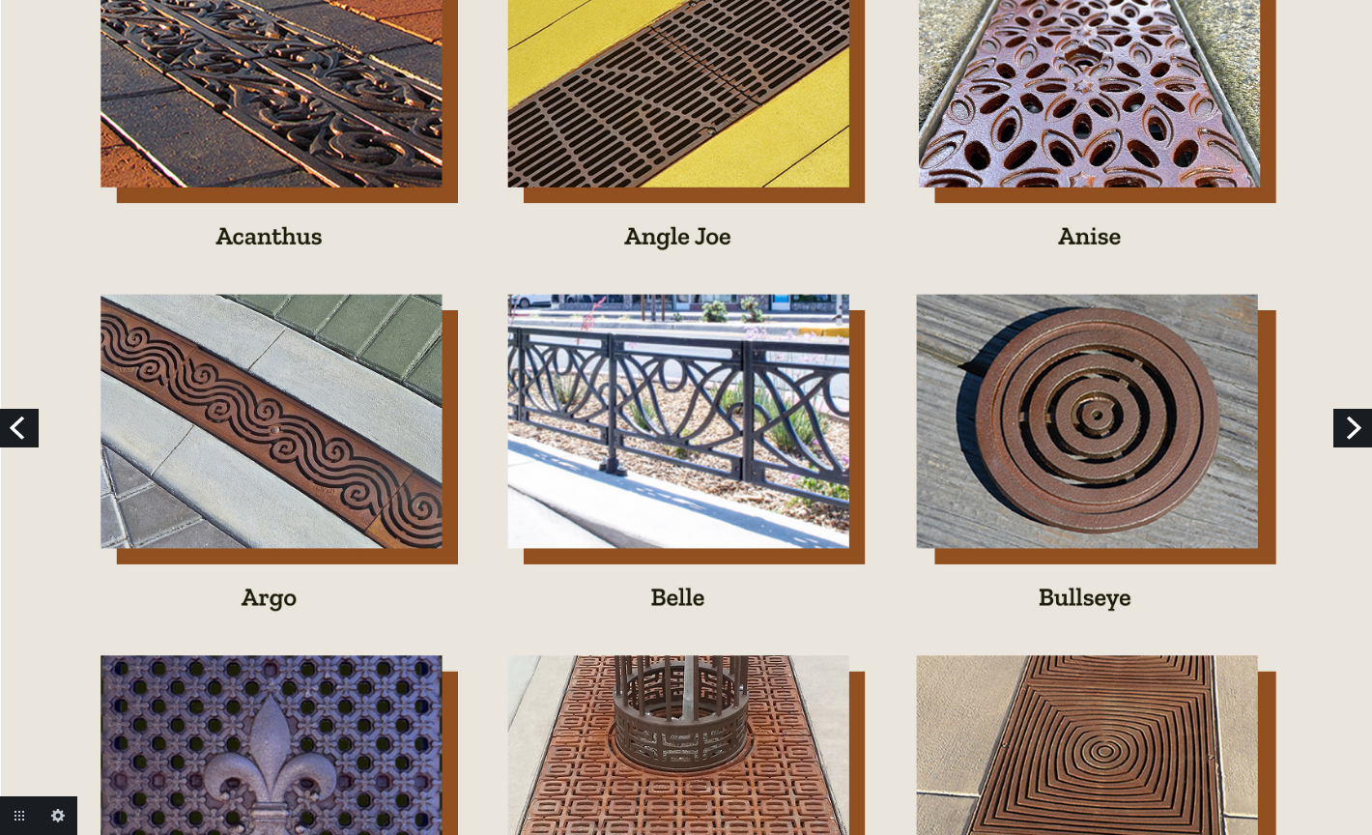
click at [1347, 431] on link "Next" at bounding box center [1352, 428] width 39 height 39
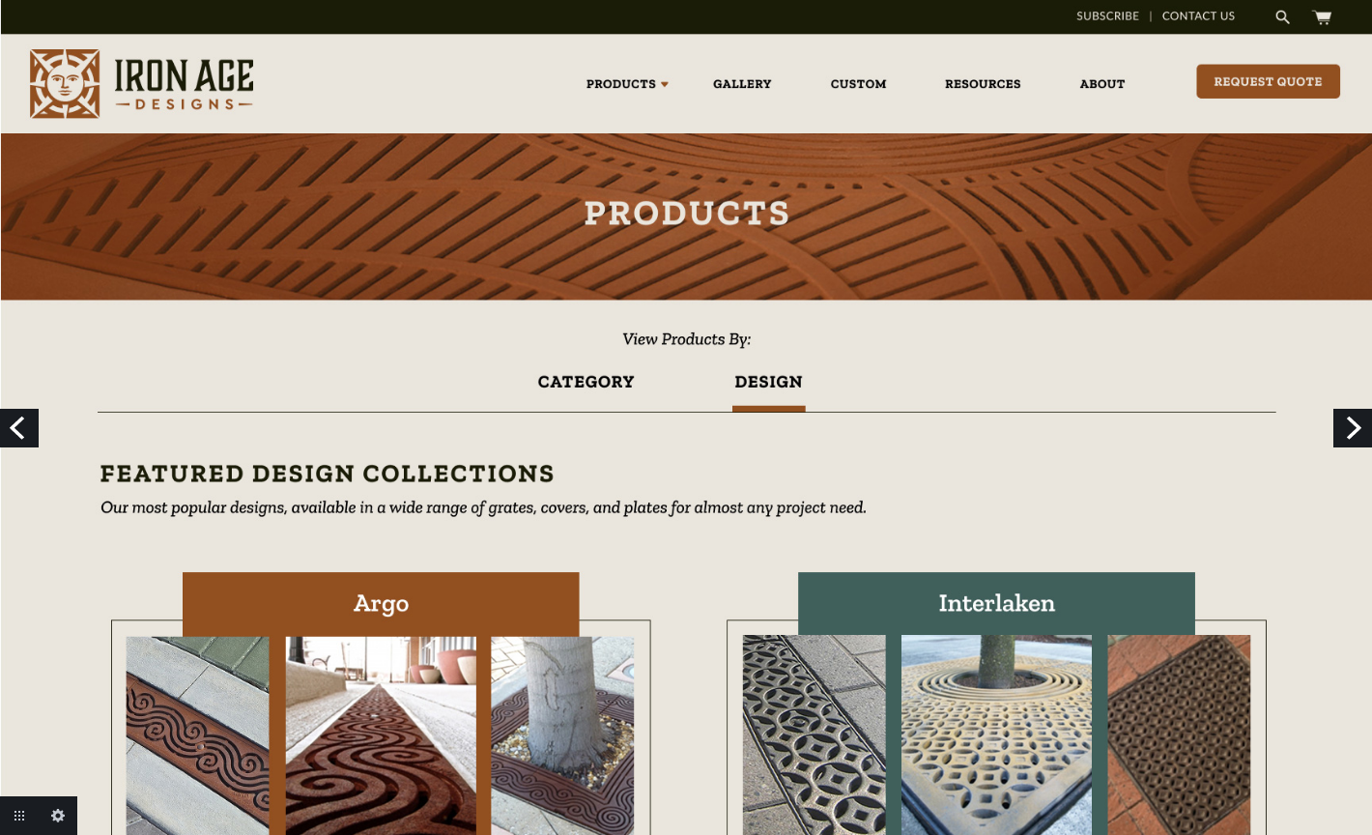
click at [1355, 423] on link "Next" at bounding box center [1352, 428] width 39 height 39
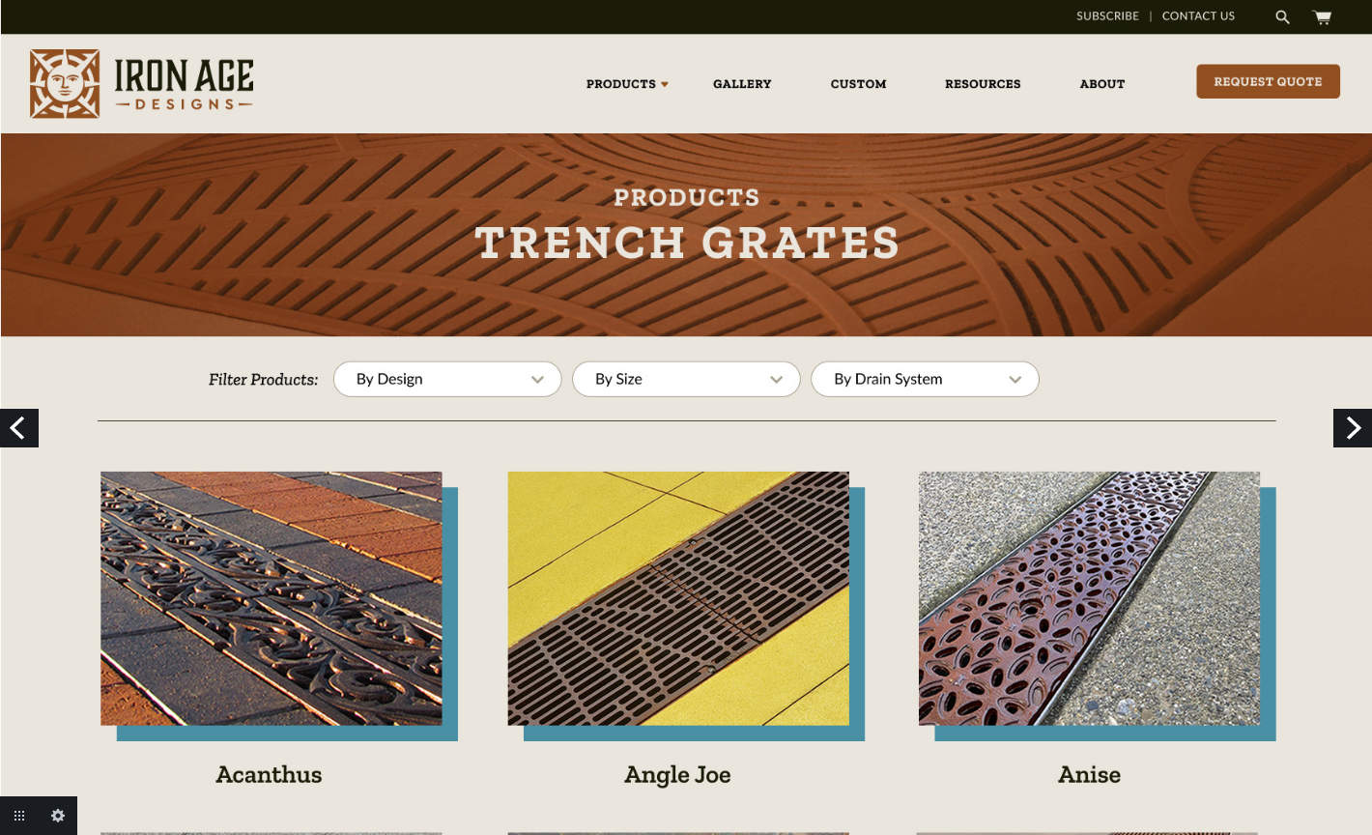
click at [1355, 424] on link "Next" at bounding box center [1352, 428] width 39 height 39
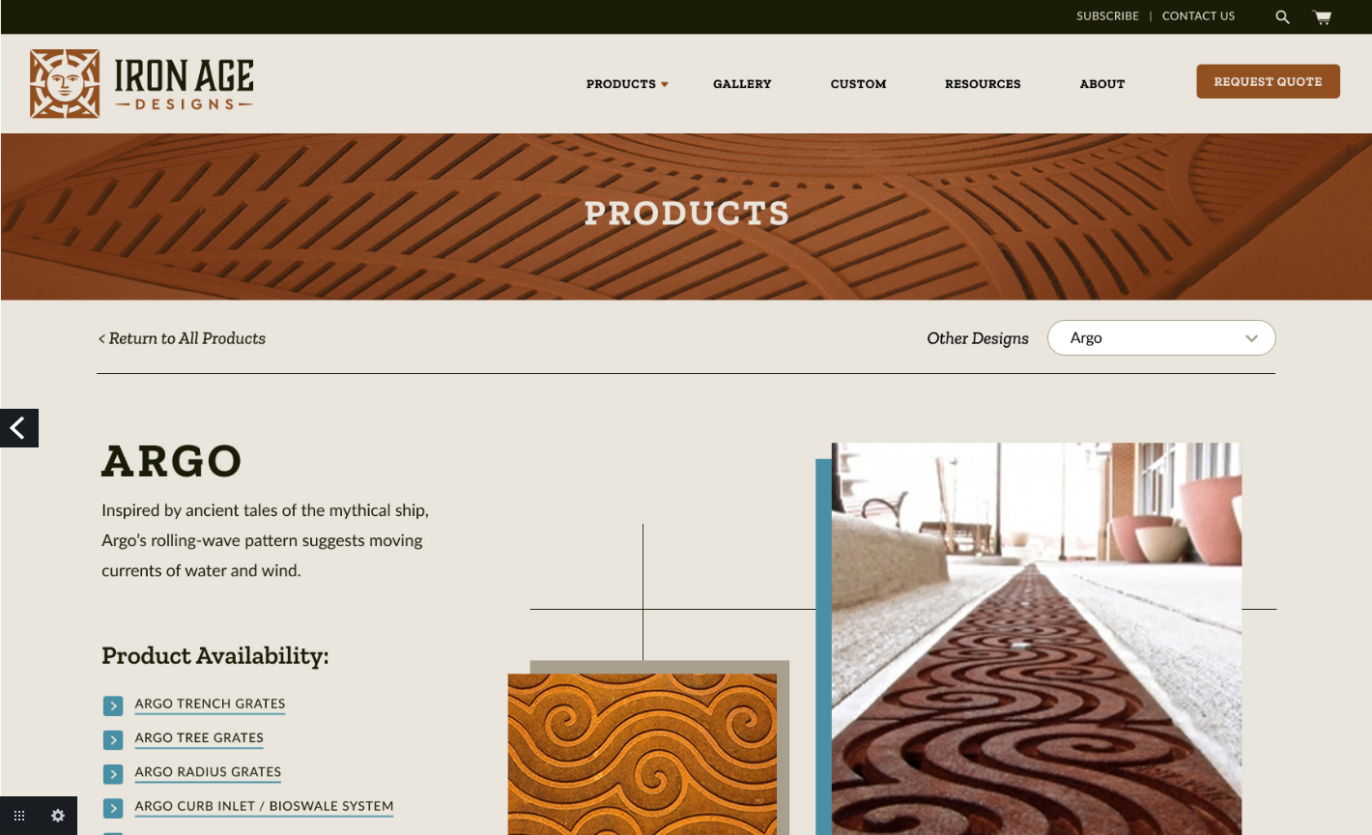
click at [25, 430] on link "Previous" at bounding box center [19, 428] width 39 height 39
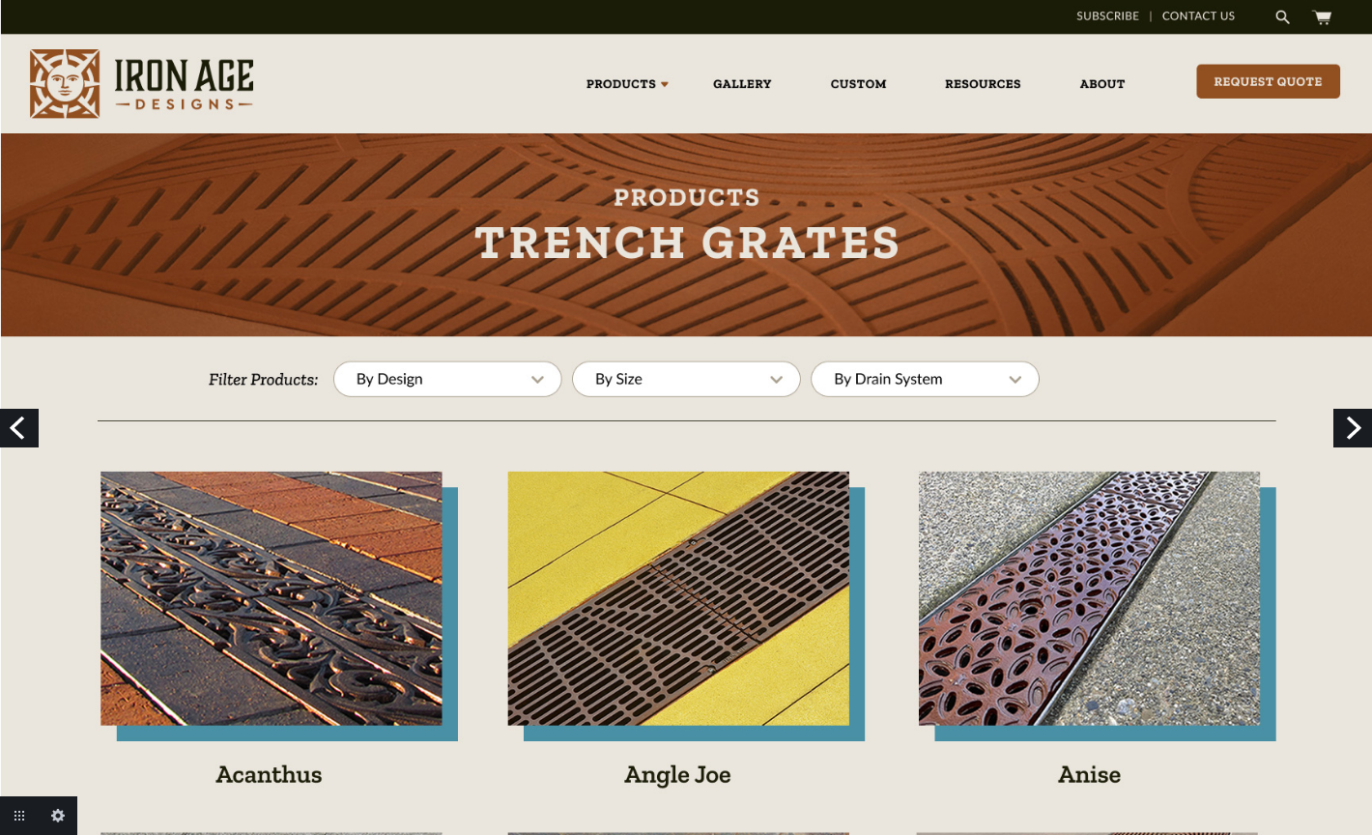
click at [29, 428] on link "Previous" at bounding box center [19, 428] width 39 height 39
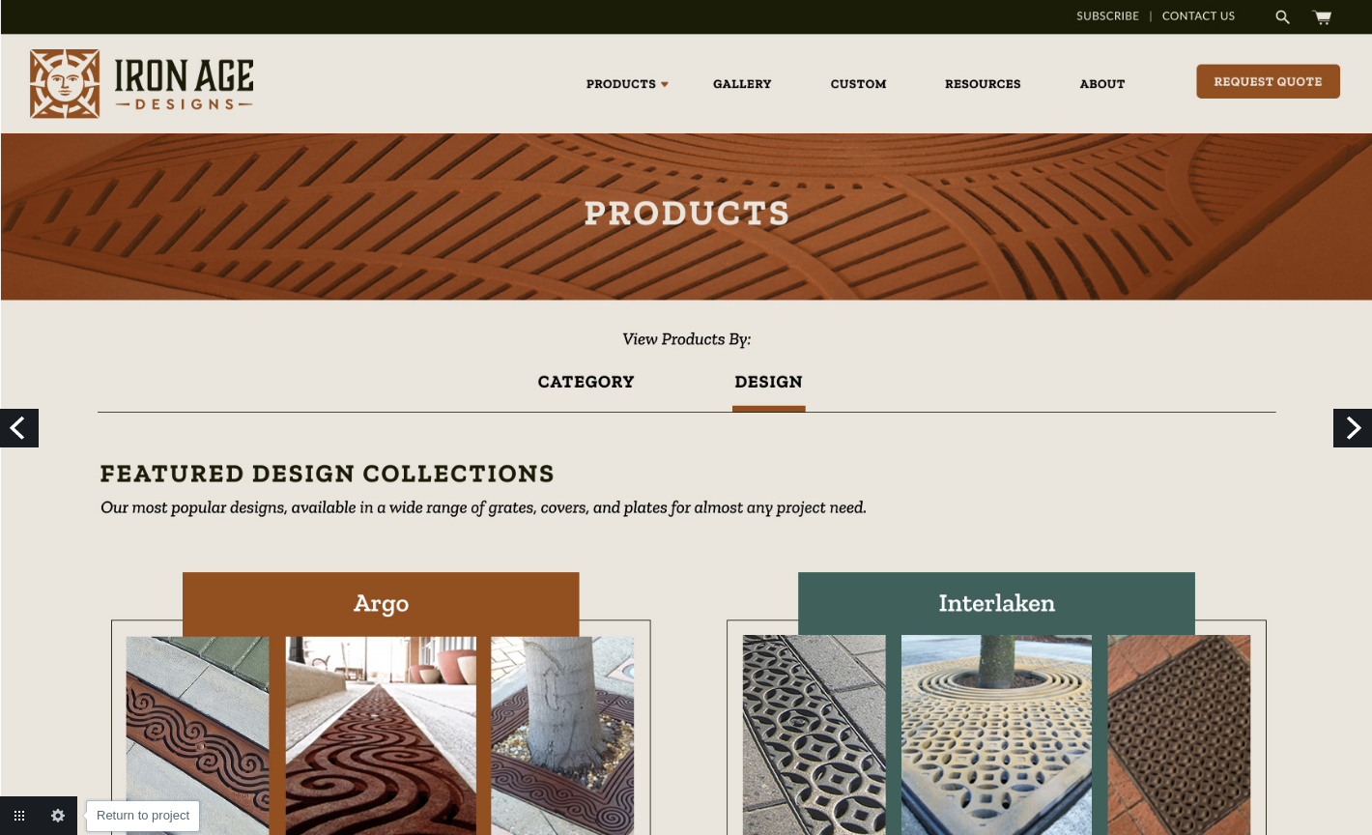
click at [15, 817] on link "Return to project" at bounding box center [19, 815] width 39 height 39
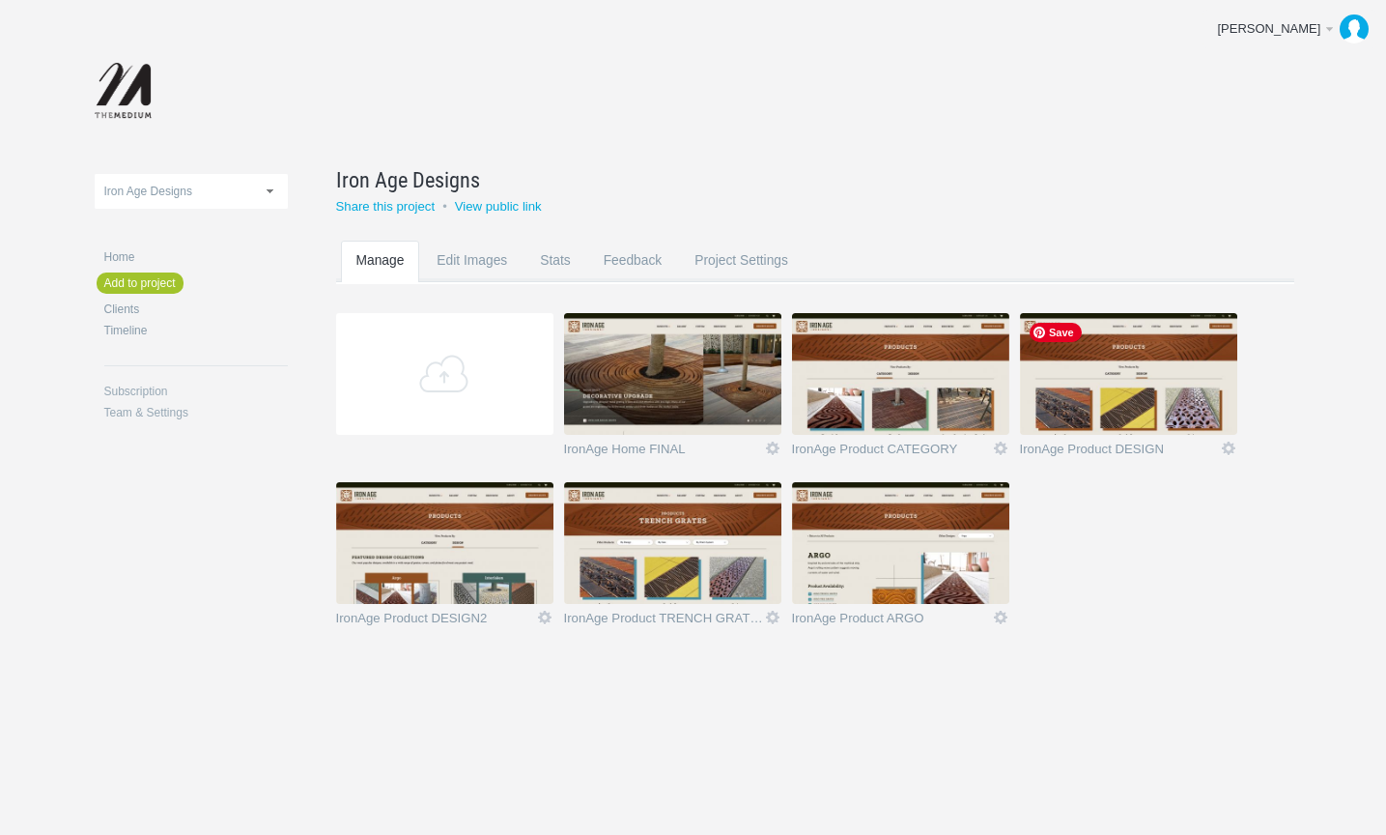
click at [1091, 394] on img at bounding box center [1128, 374] width 217 height 122
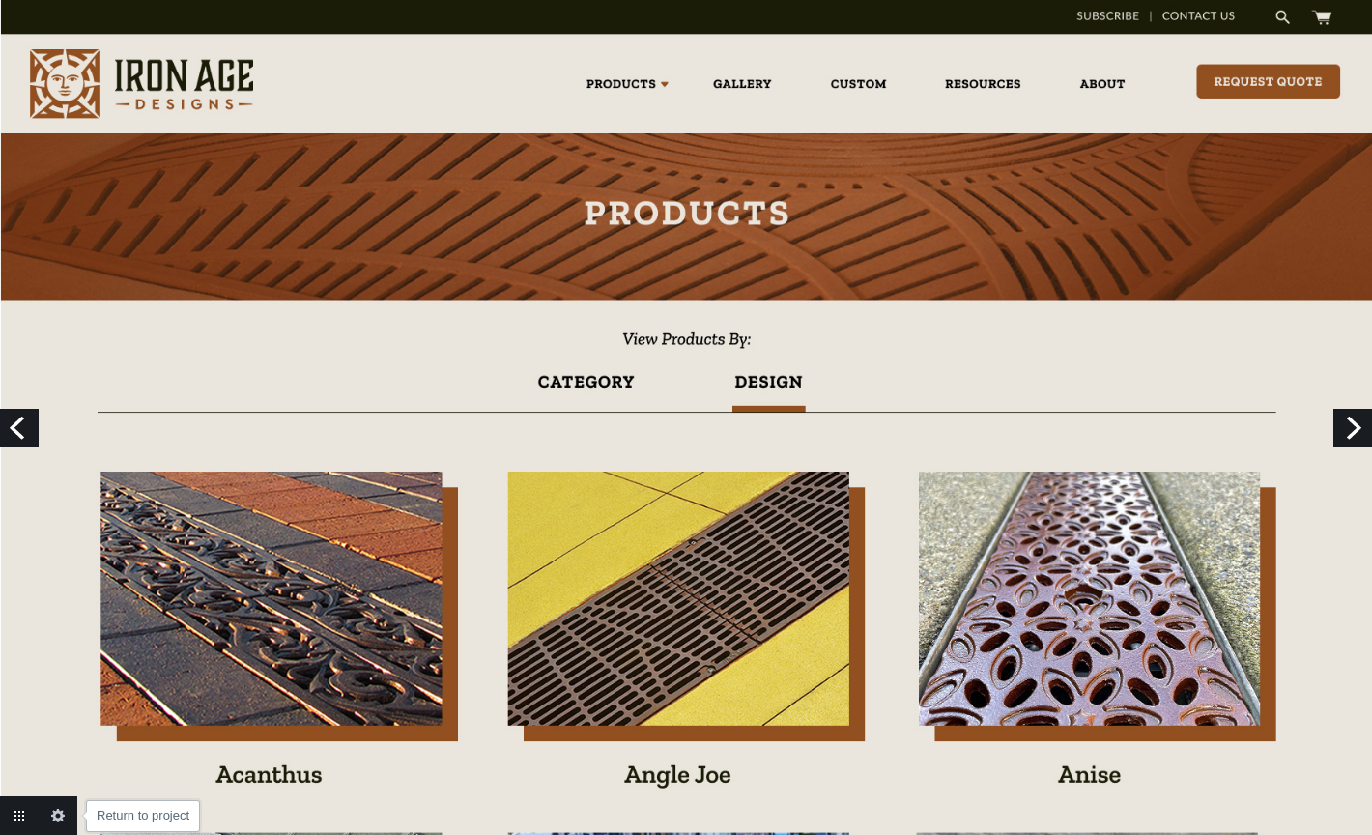
click at [15, 817] on link "Return to project" at bounding box center [19, 815] width 39 height 39
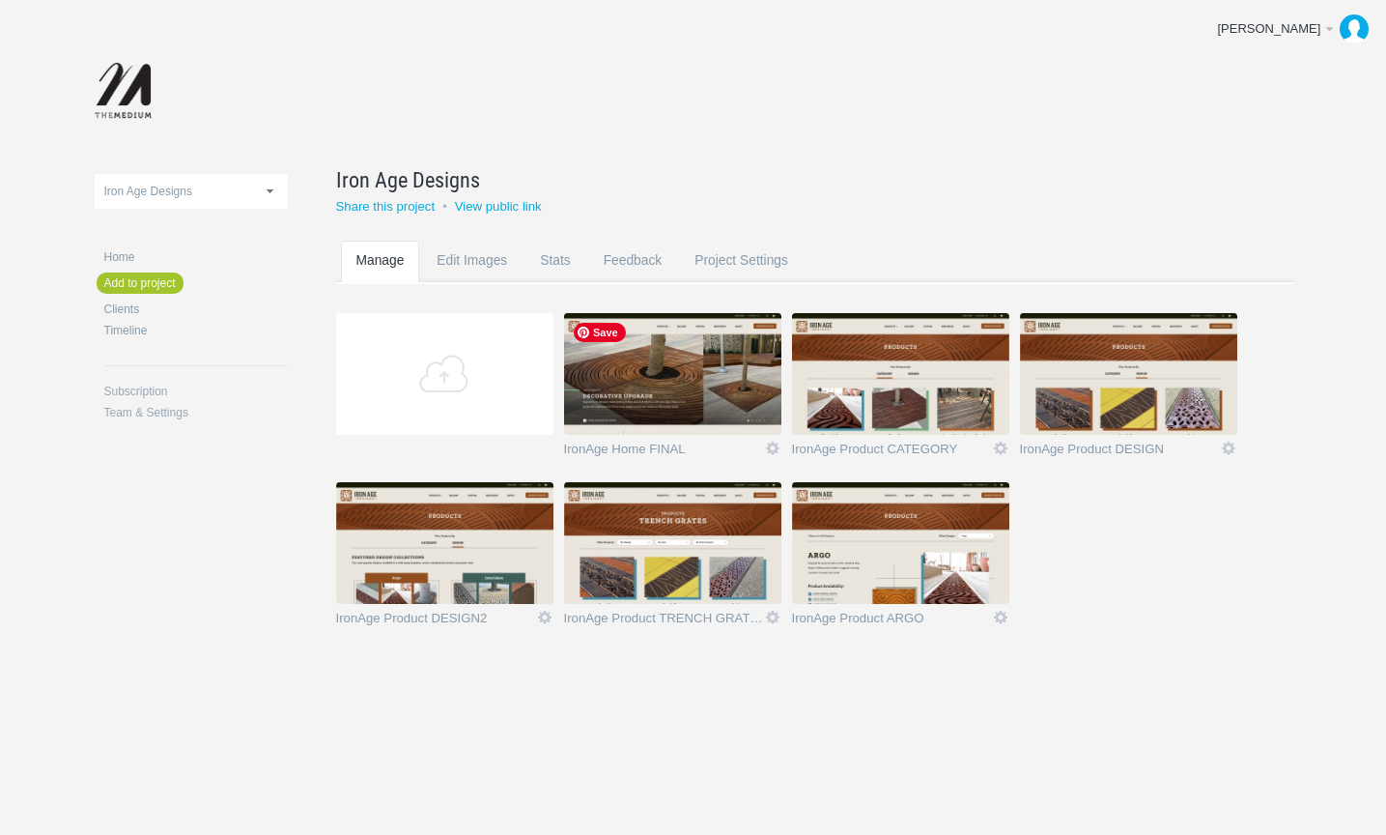
click at [700, 409] on img at bounding box center [672, 374] width 217 height 122
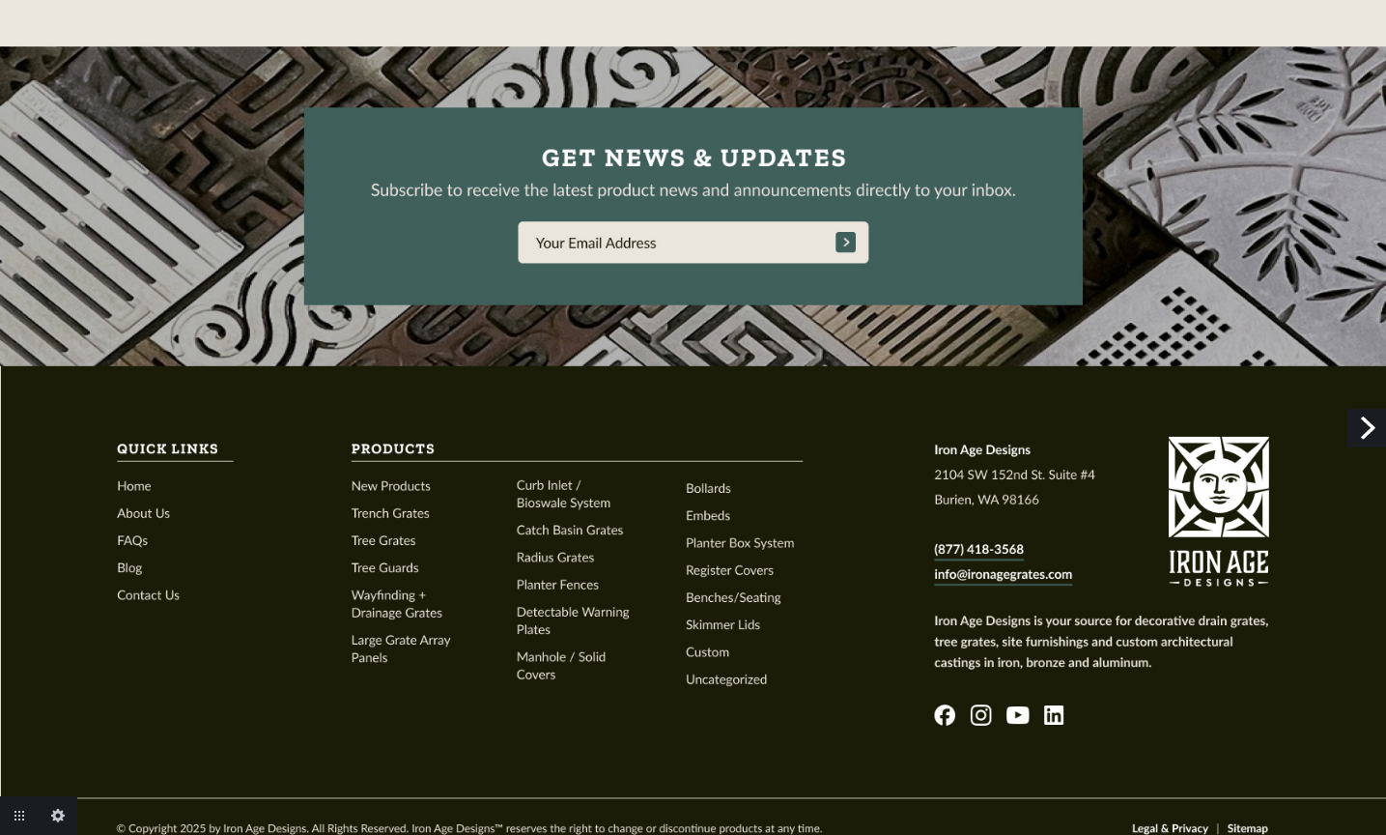
scroll to position [4325, 0]
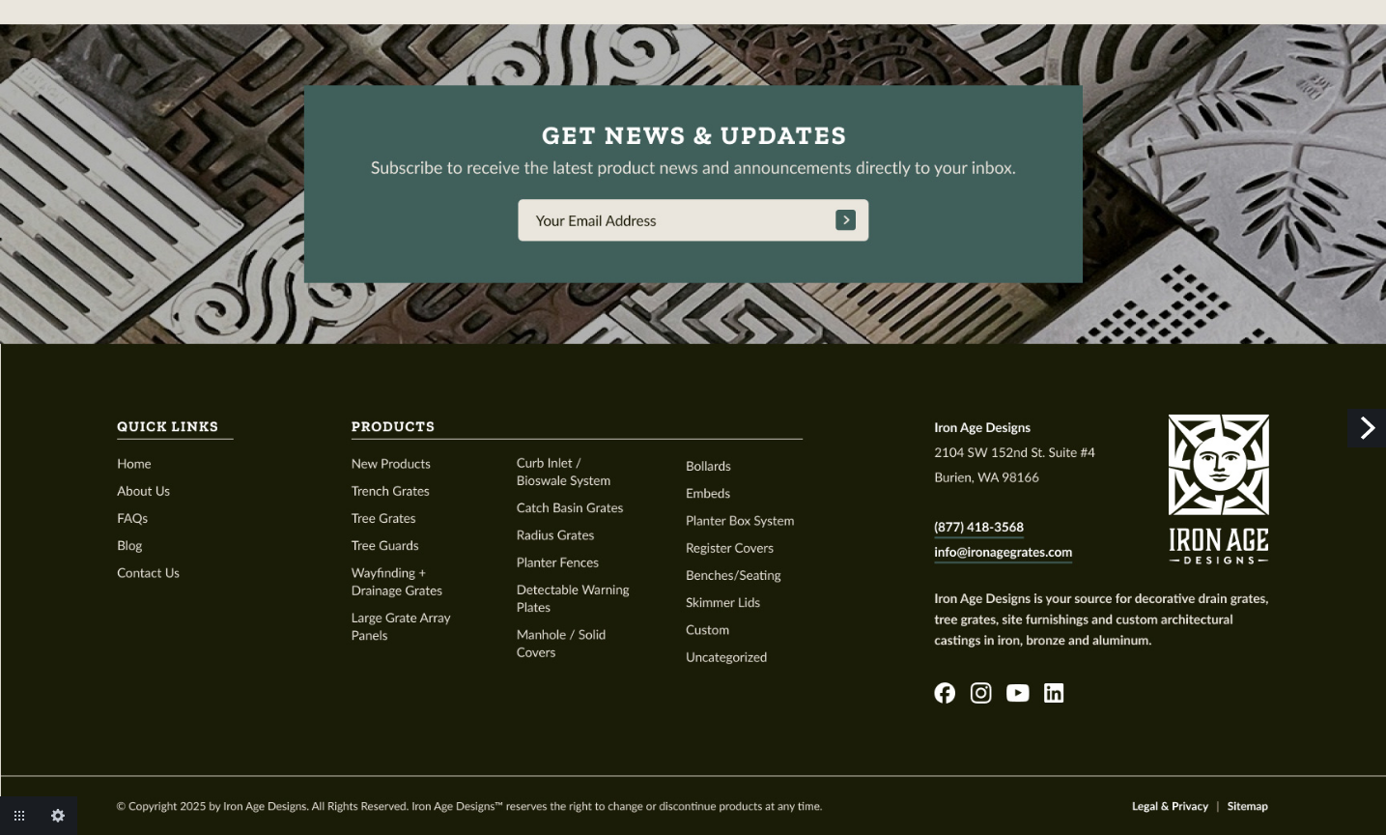
click at [1365, 429] on link "Next" at bounding box center [1367, 428] width 39 height 39
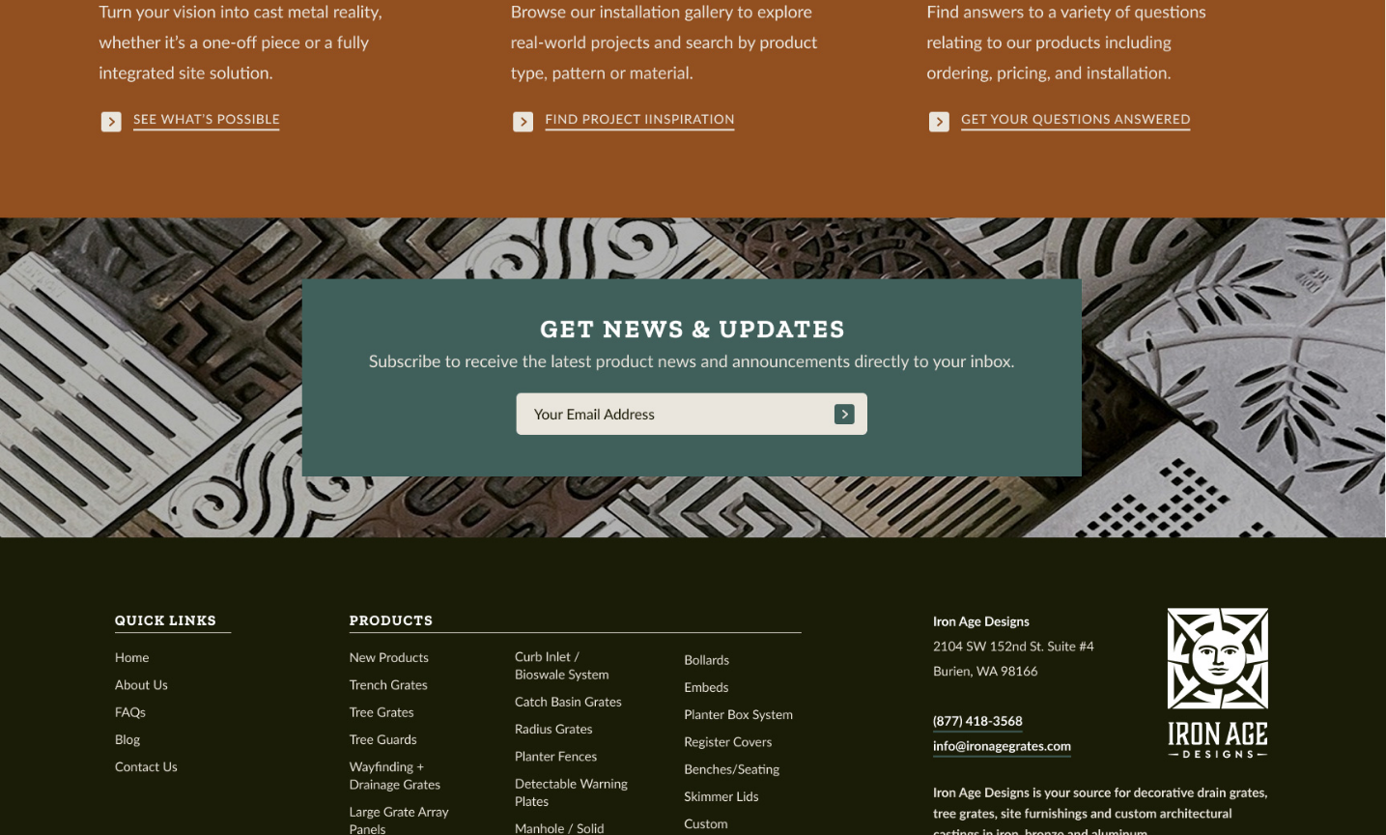
scroll to position [3180, 0]
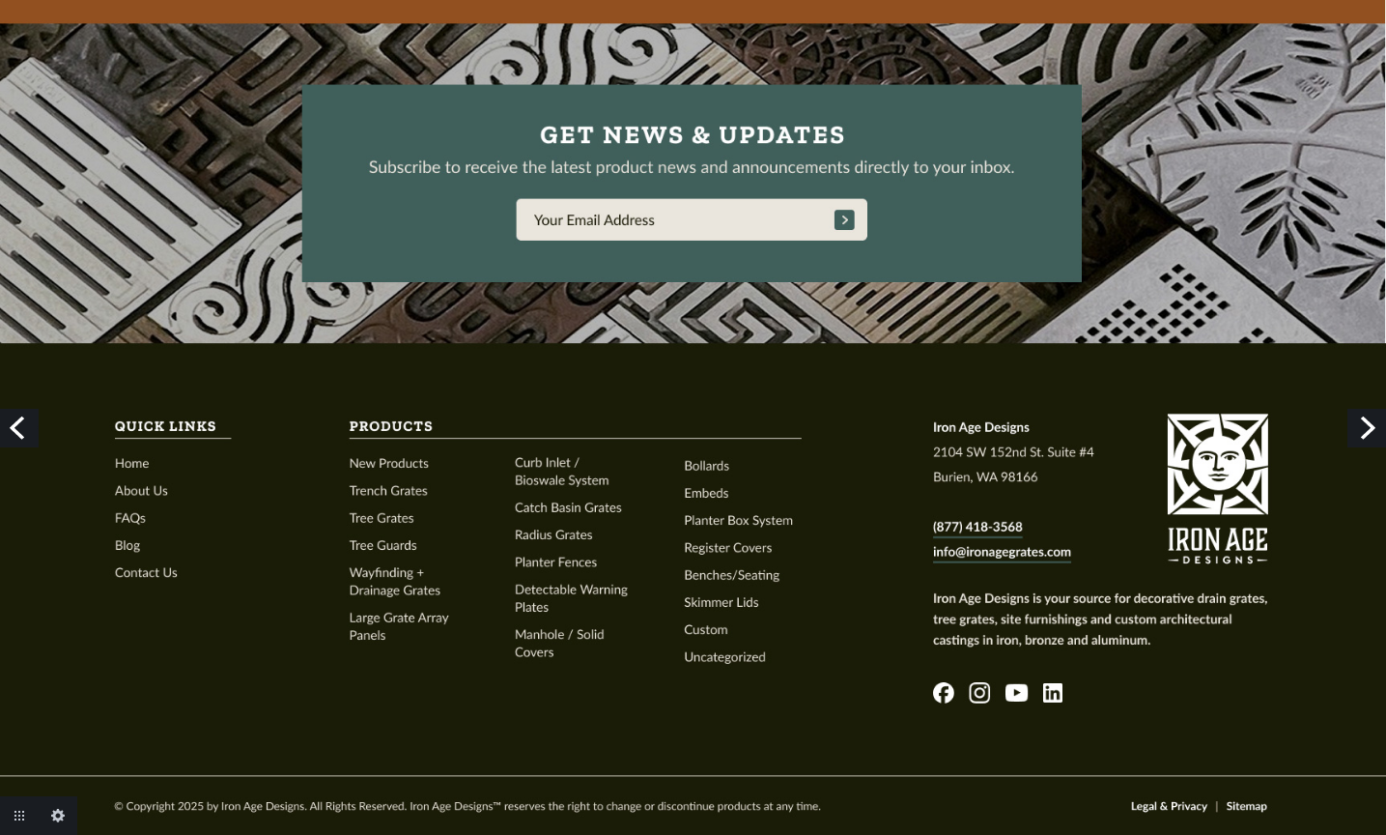
click at [1364, 421] on link "Next" at bounding box center [1367, 428] width 39 height 39
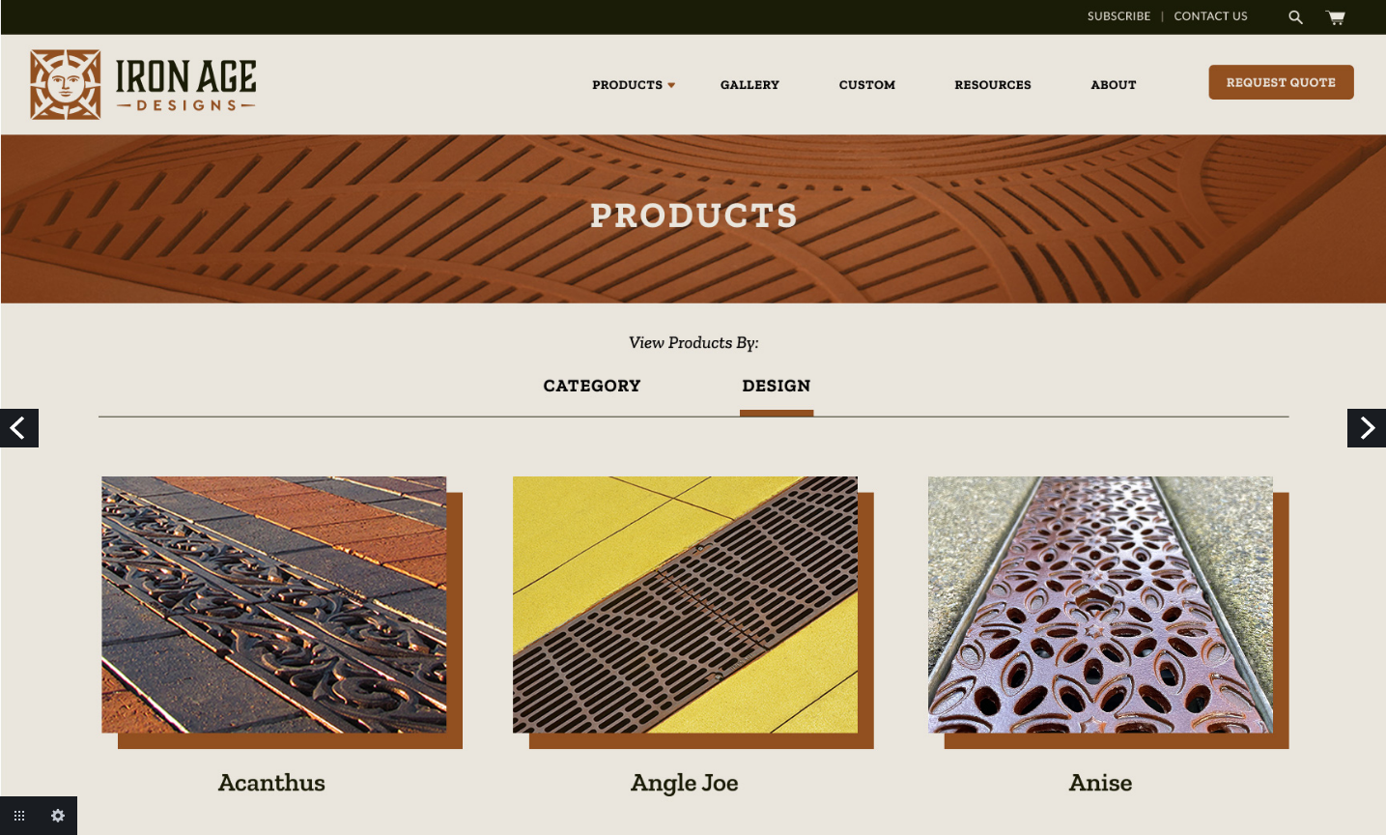
click at [24, 422] on link "Previous" at bounding box center [19, 428] width 39 height 39
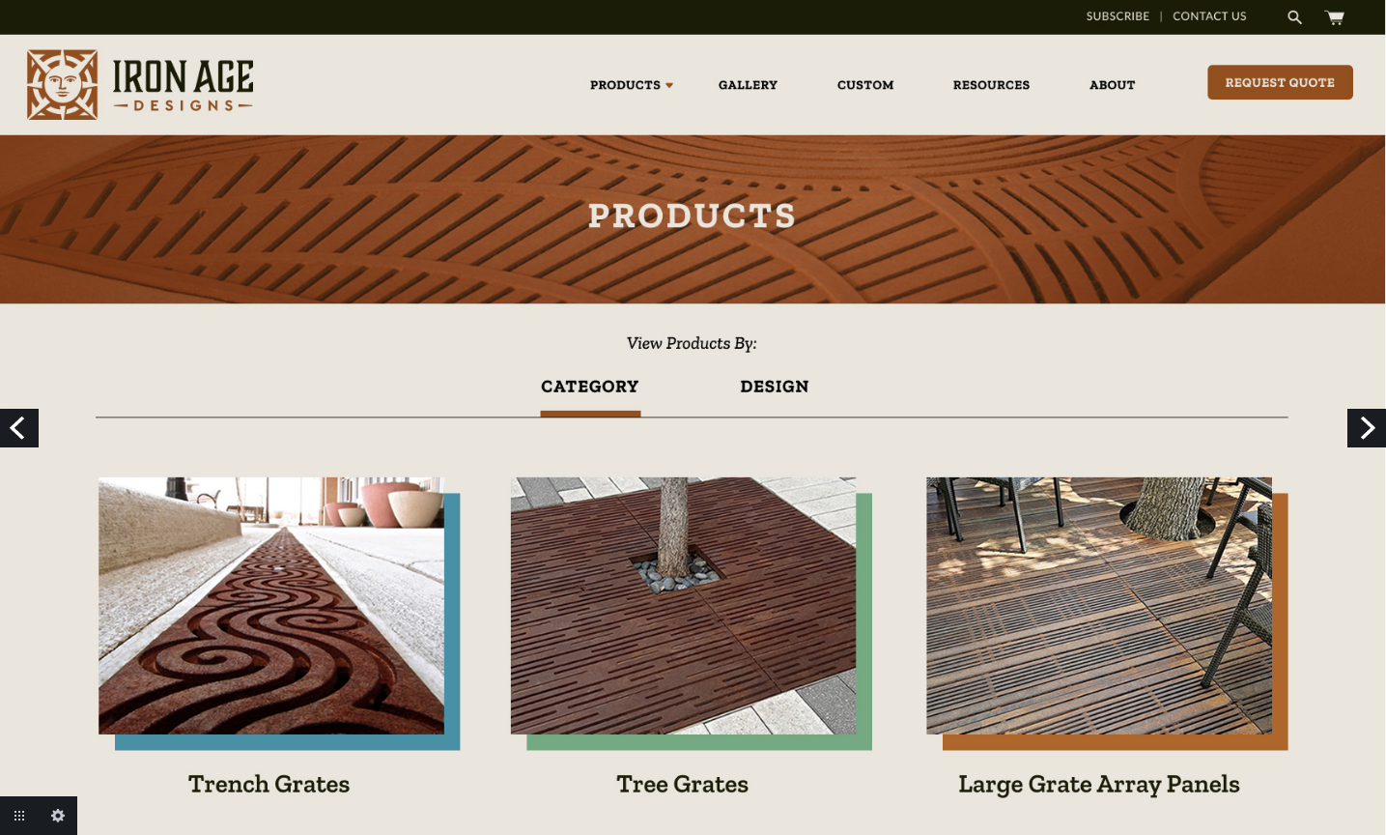
click at [19, 422] on link "Previous" at bounding box center [19, 428] width 39 height 39
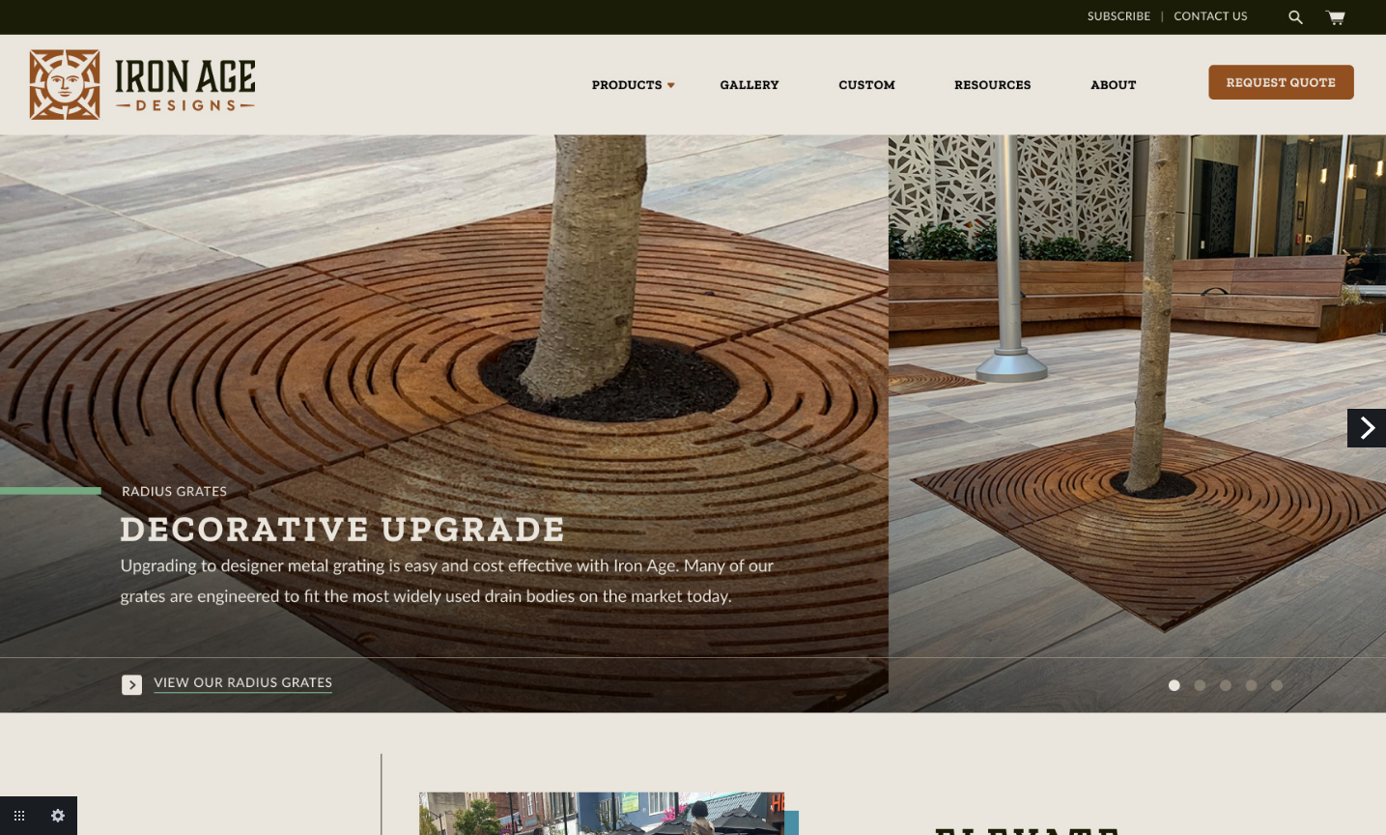
click at [1367, 421] on link "Next" at bounding box center [1367, 428] width 39 height 39
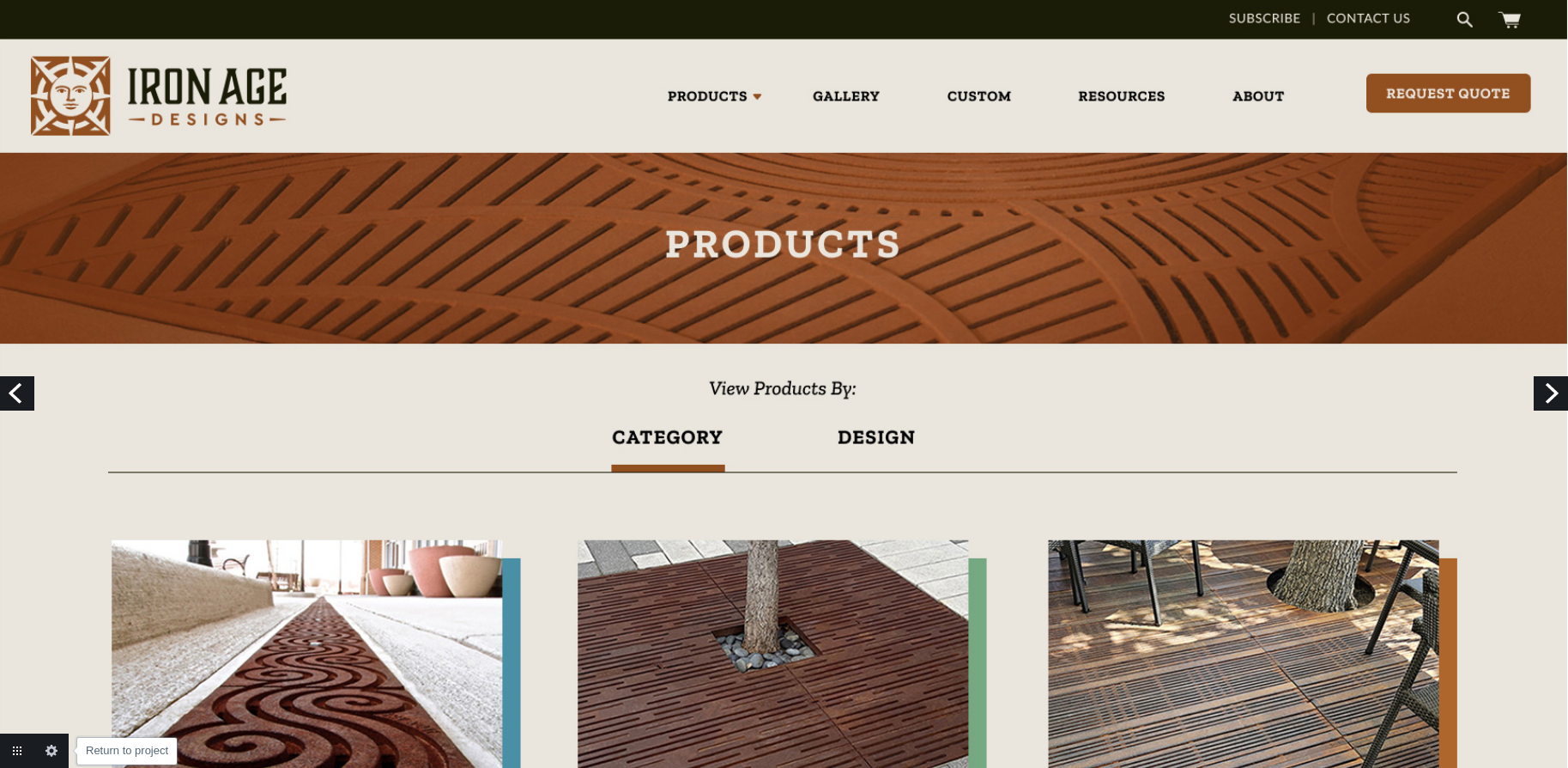
click at [11, 741] on link "Return to project" at bounding box center [17, 750] width 35 height 35
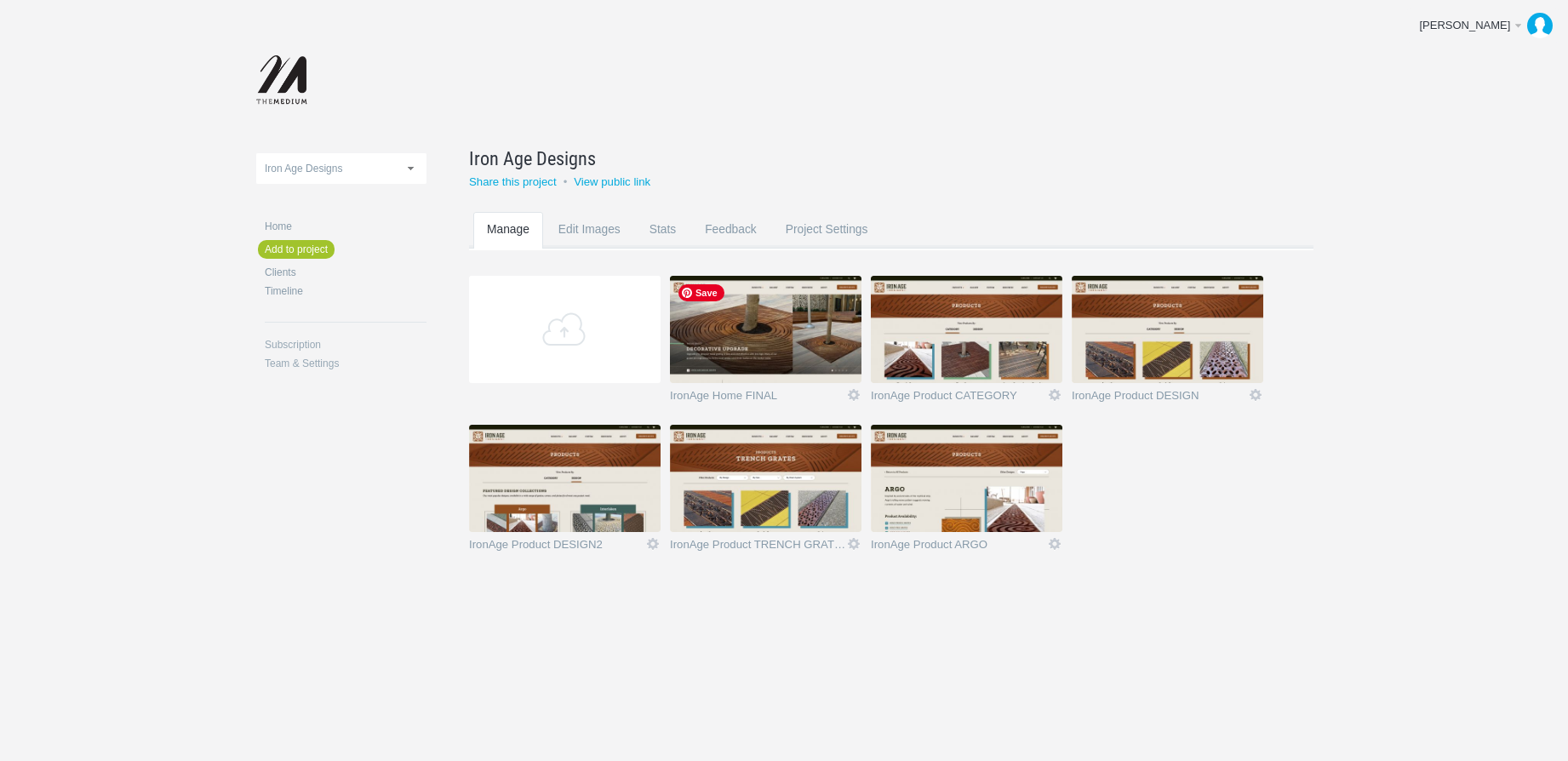
click at [755, 314] on img at bounding box center [765, 329] width 191 height 107
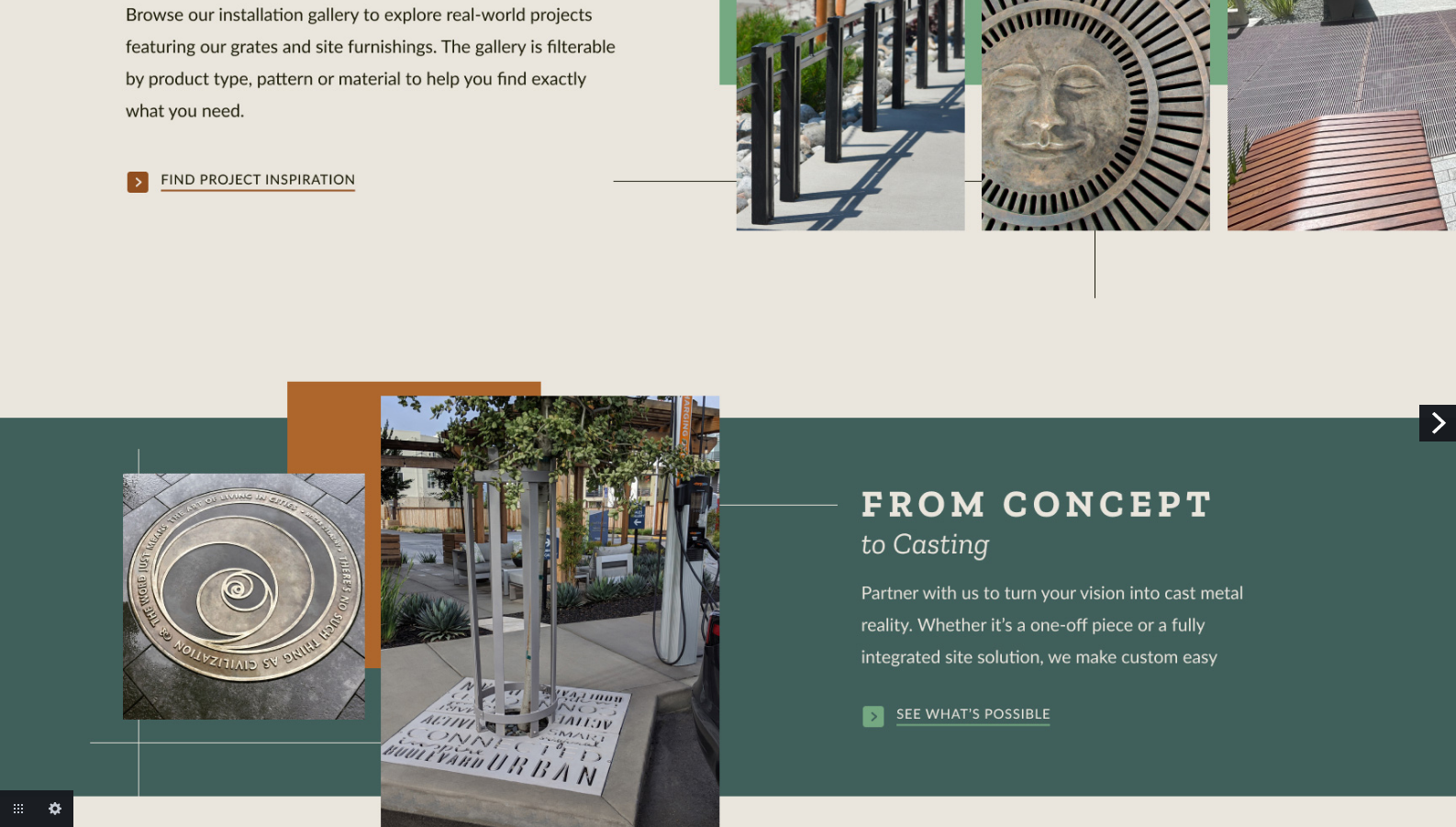
scroll to position [1866, 0]
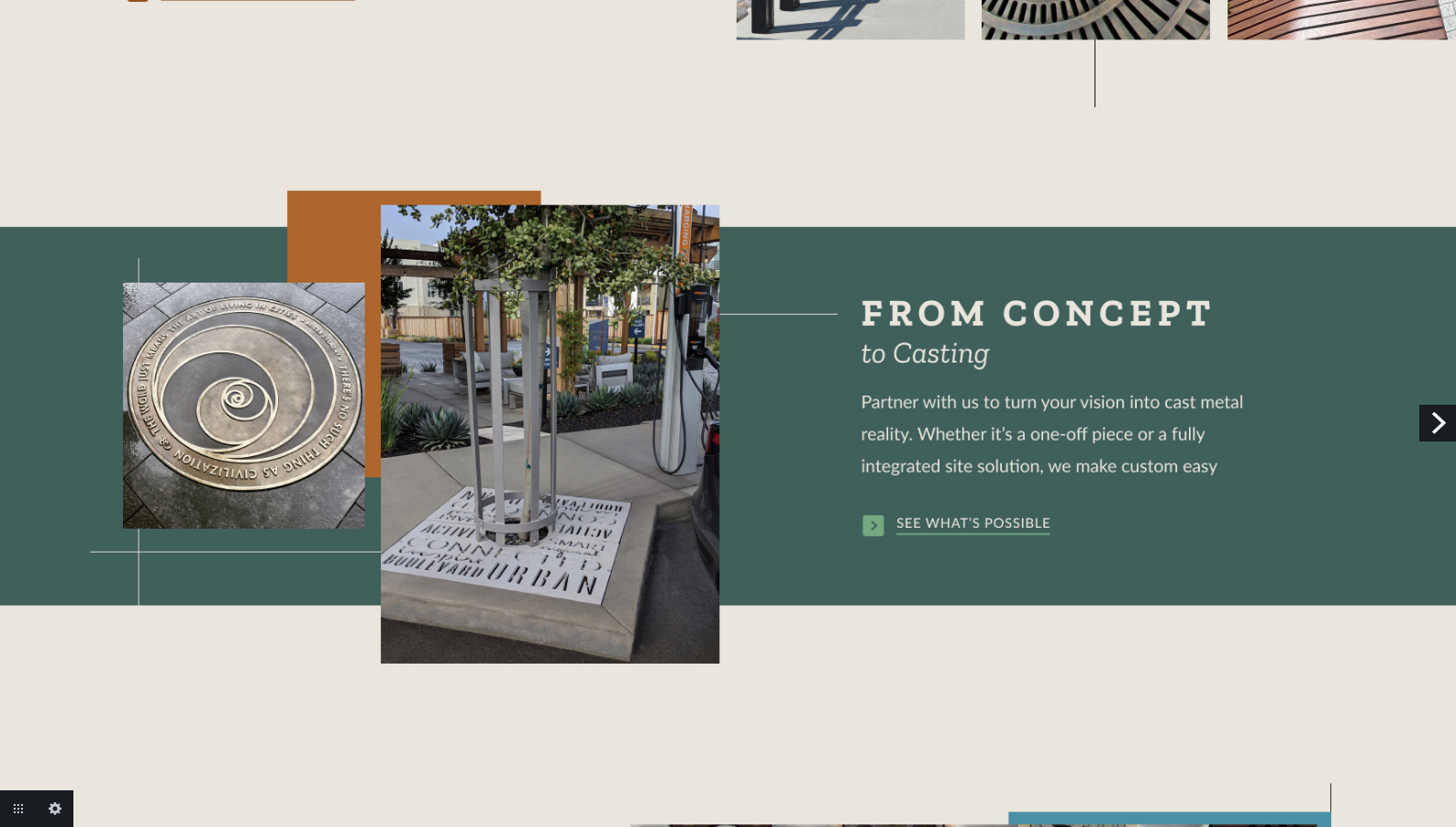
drag, startPoint x: 292, startPoint y: 673, endPoint x: 626, endPoint y: 6, distance: 746.0
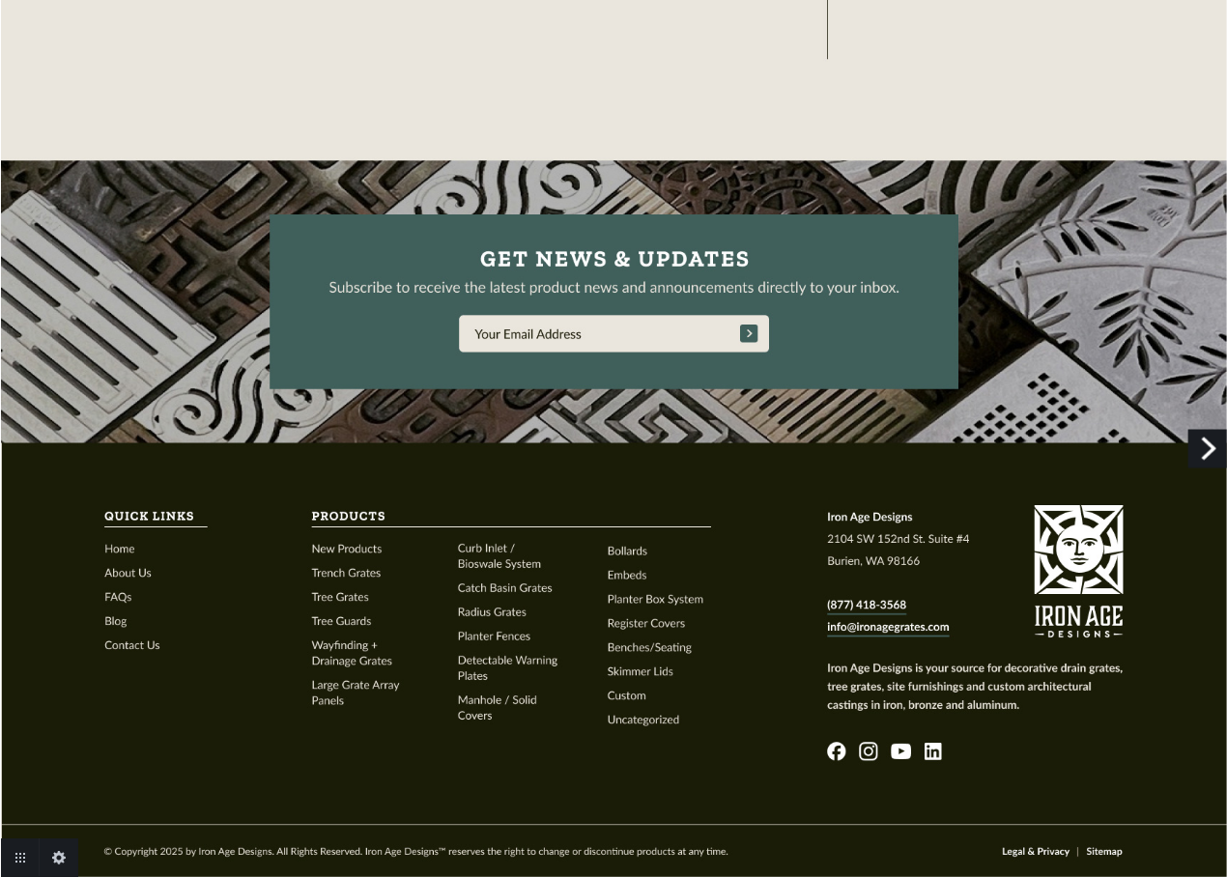
scroll to position [3689, 0]
